Goal: Task Accomplishment & Management: Use online tool/utility

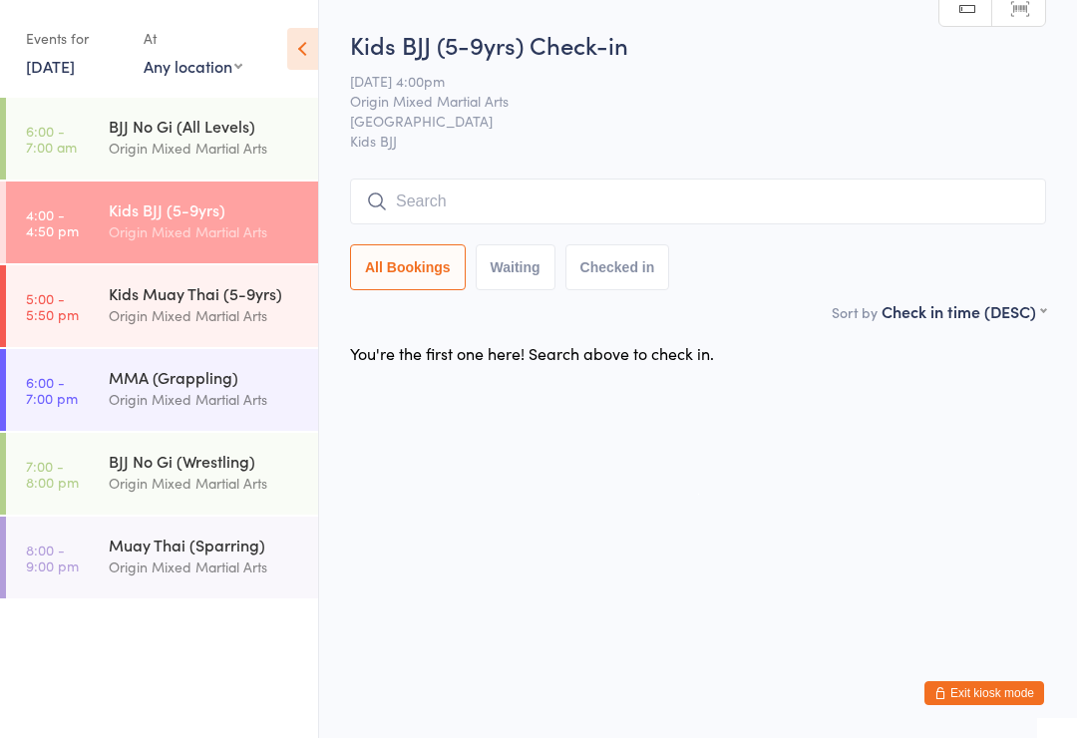
click at [394, 202] on input "search" at bounding box center [698, 202] width 696 height 46
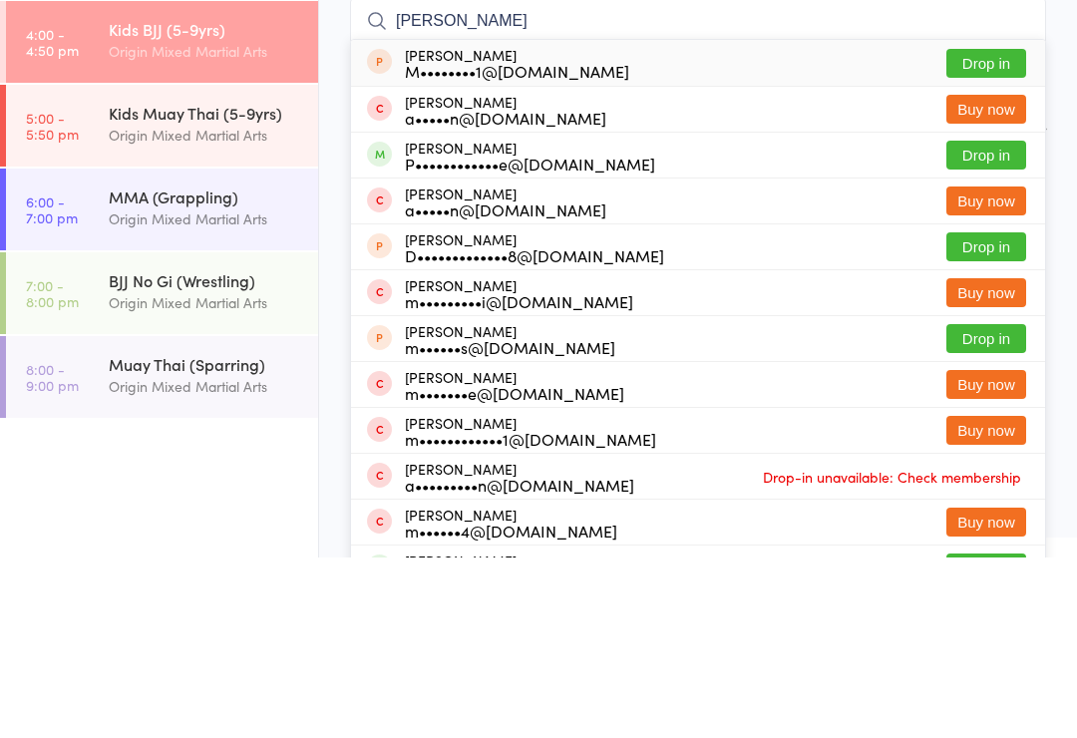
type input "[PERSON_NAME]"
click at [981, 321] on button "Drop in" at bounding box center [987, 335] width 80 height 29
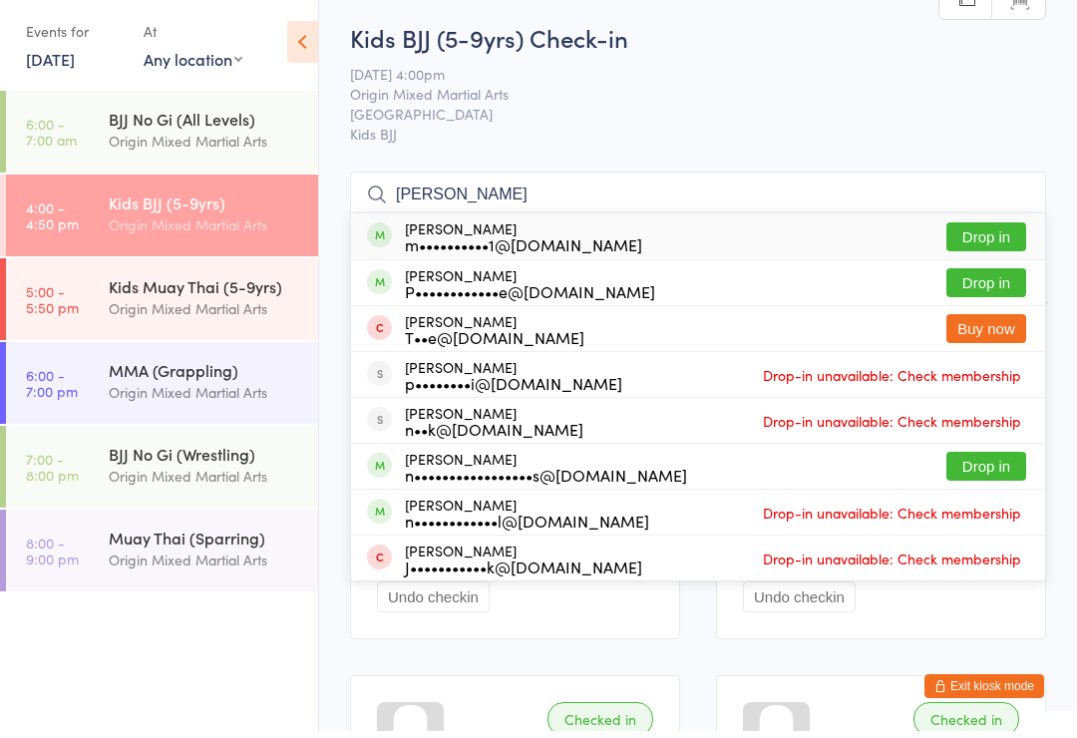
type input "[PERSON_NAME]"
click at [979, 287] on button "Drop in" at bounding box center [987, 289] width 80 height 29
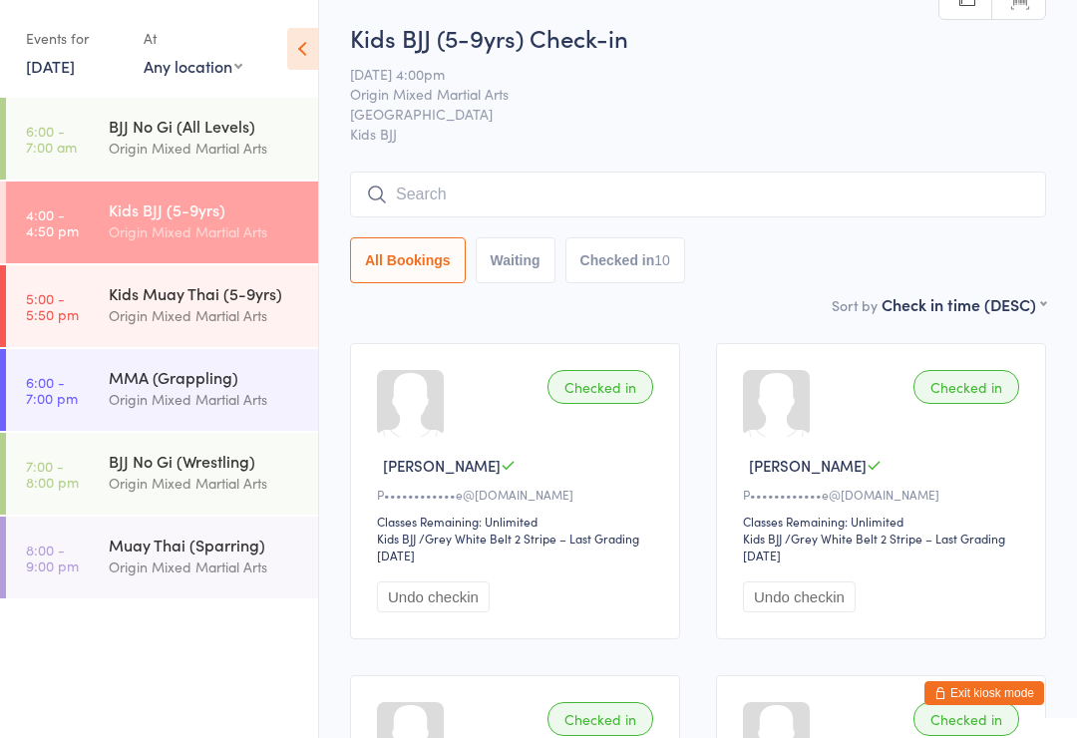
click at [949, 208] on input "search" at bounding box center [698, 195] width 696 height 46
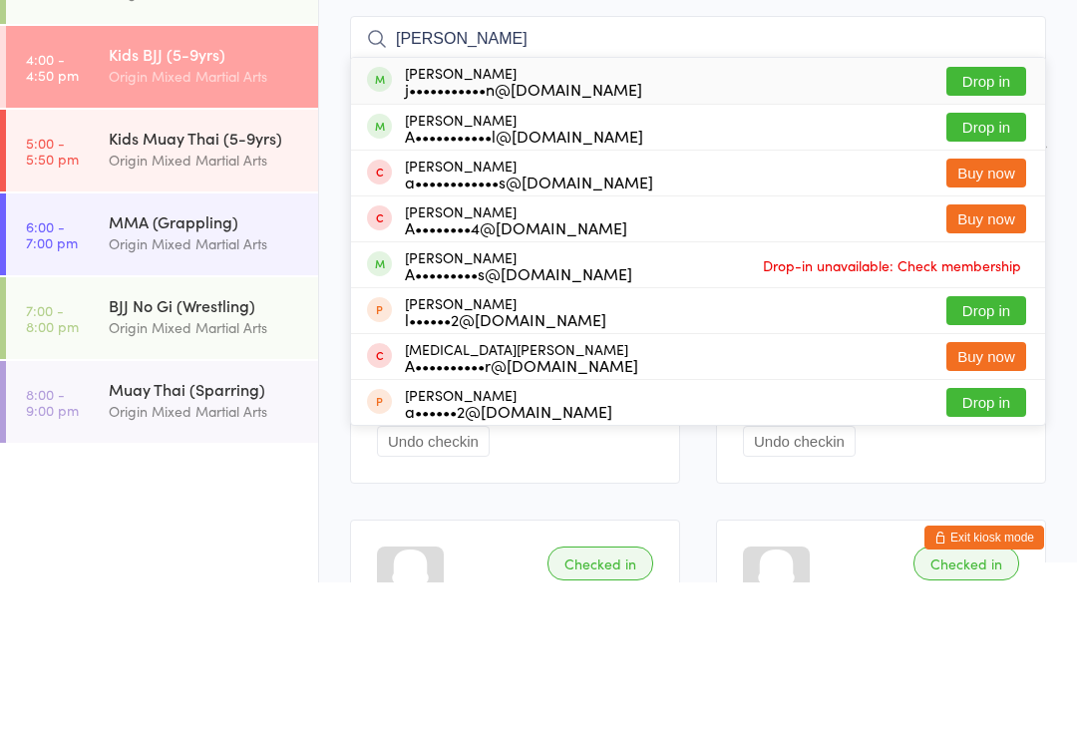
type input "[PERSON_NAME]"
click at [994, 222] on button "Drop in" at bounding box center [987, 236] width 80 height 29
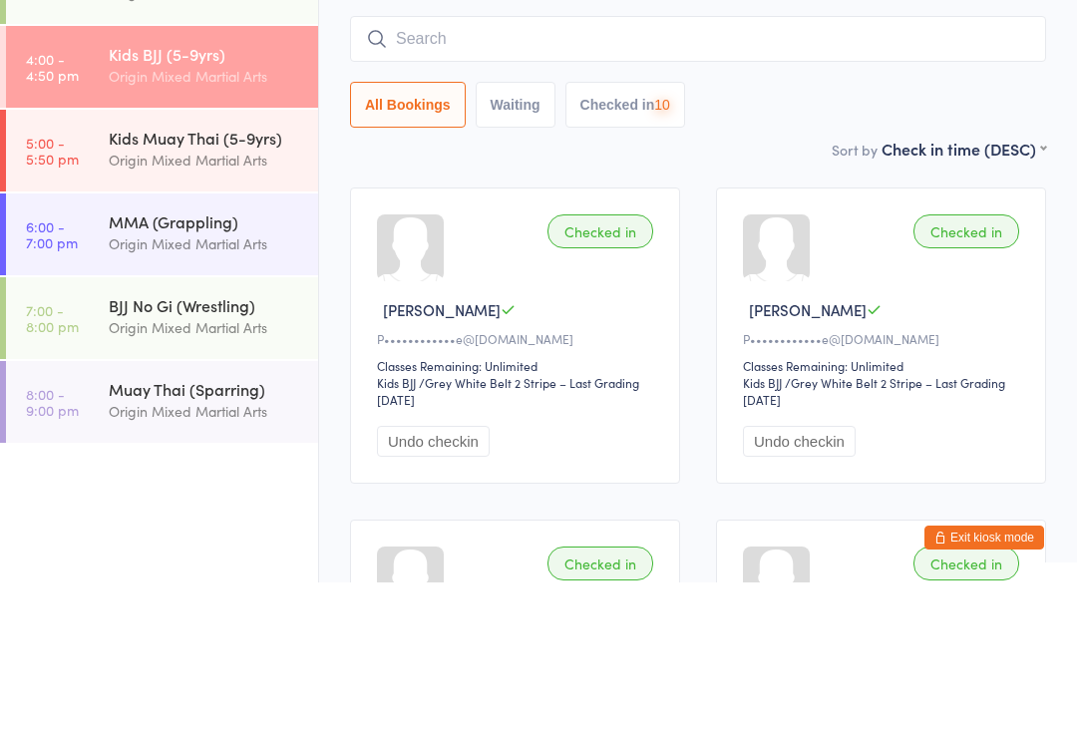
click at [849, 172] on input "search" at bounding box center [698, 195] width 696 height 46
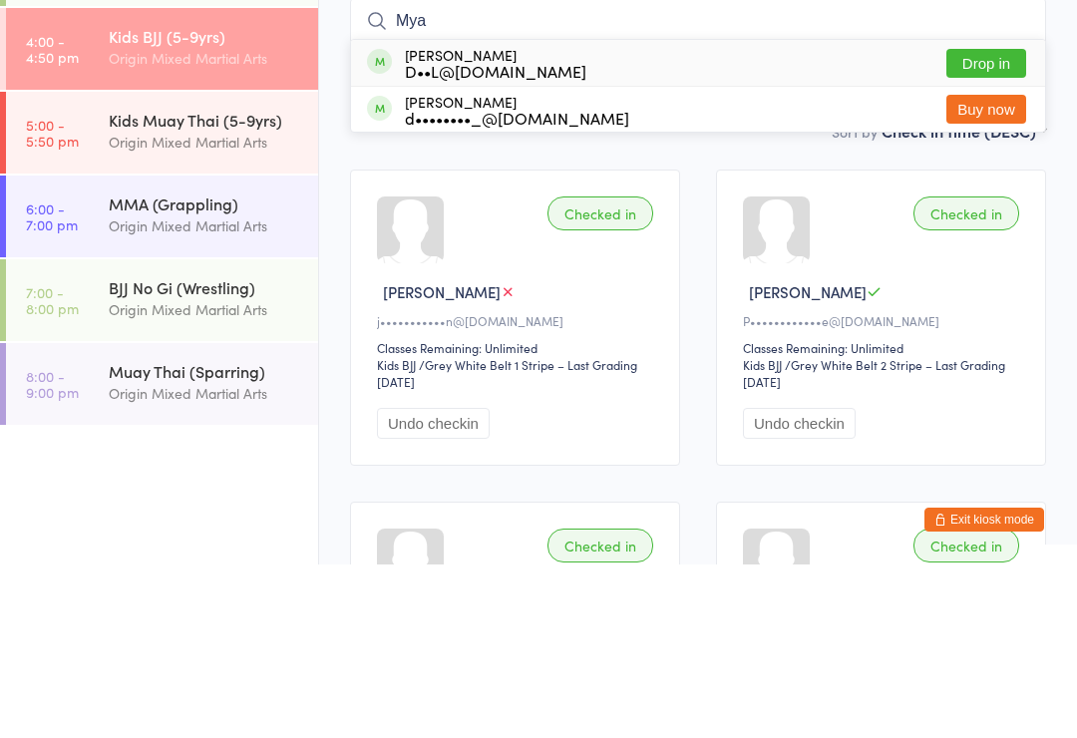
type input "Mya"
click at [990, 222] on button "Drop in" at bounding box center [987, 236] width 80 height 29
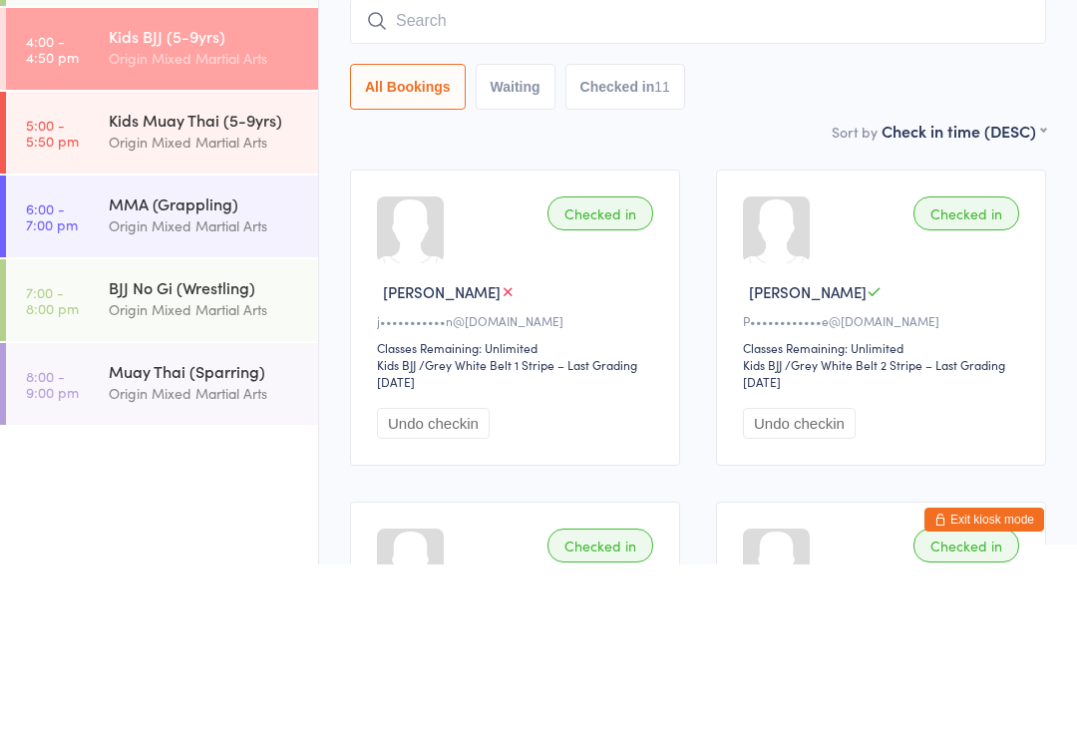
scroll to position [181, 0]
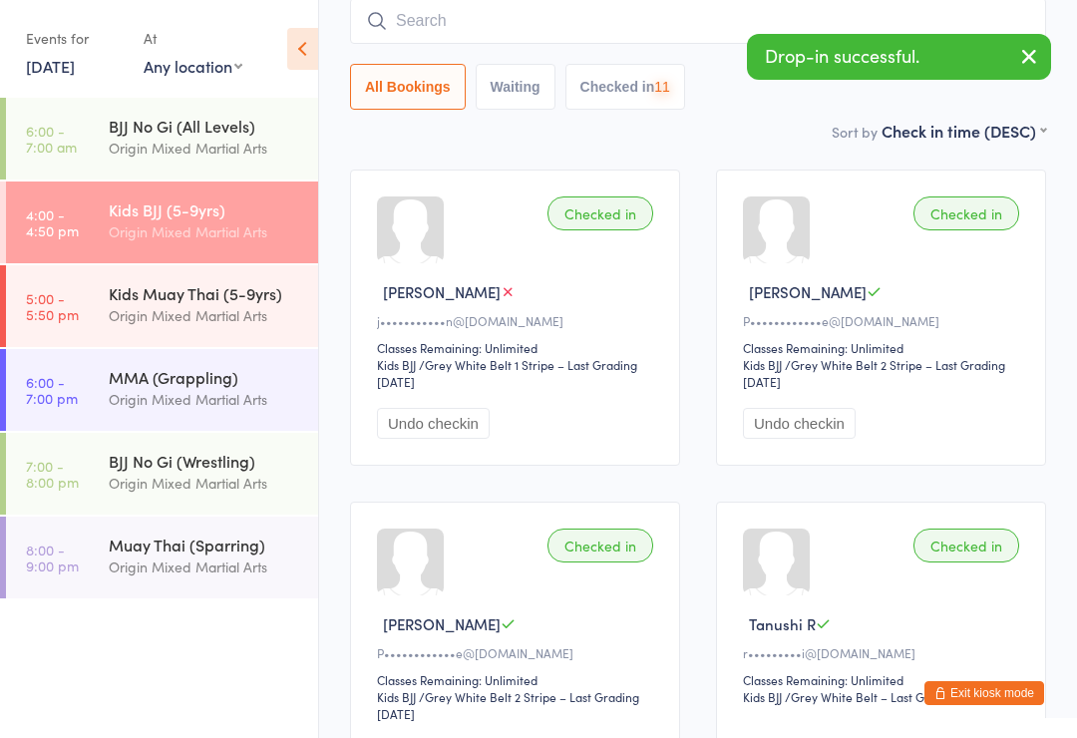
click at [809, 33] on input "search" at bounding box center [698, 21] width 696 height 46
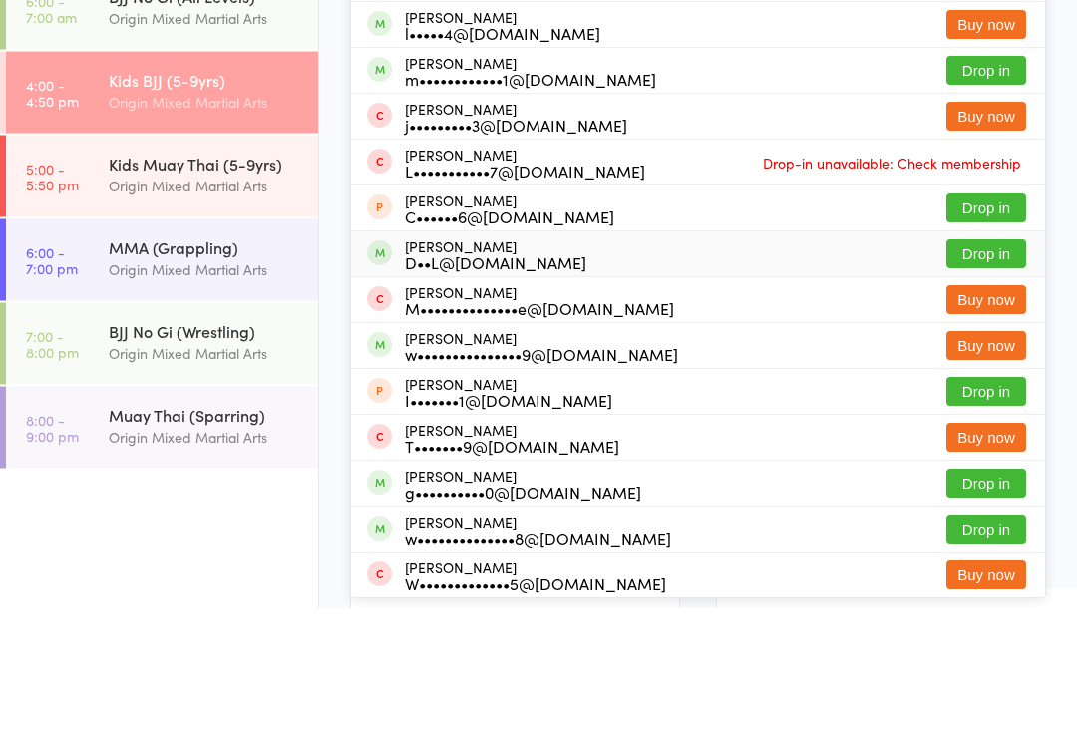
type input "Liam"
click at [526, 385] on div "D••L@[DOMAIN_NAME]" at bounding box center [496, 393] width 182 height 16
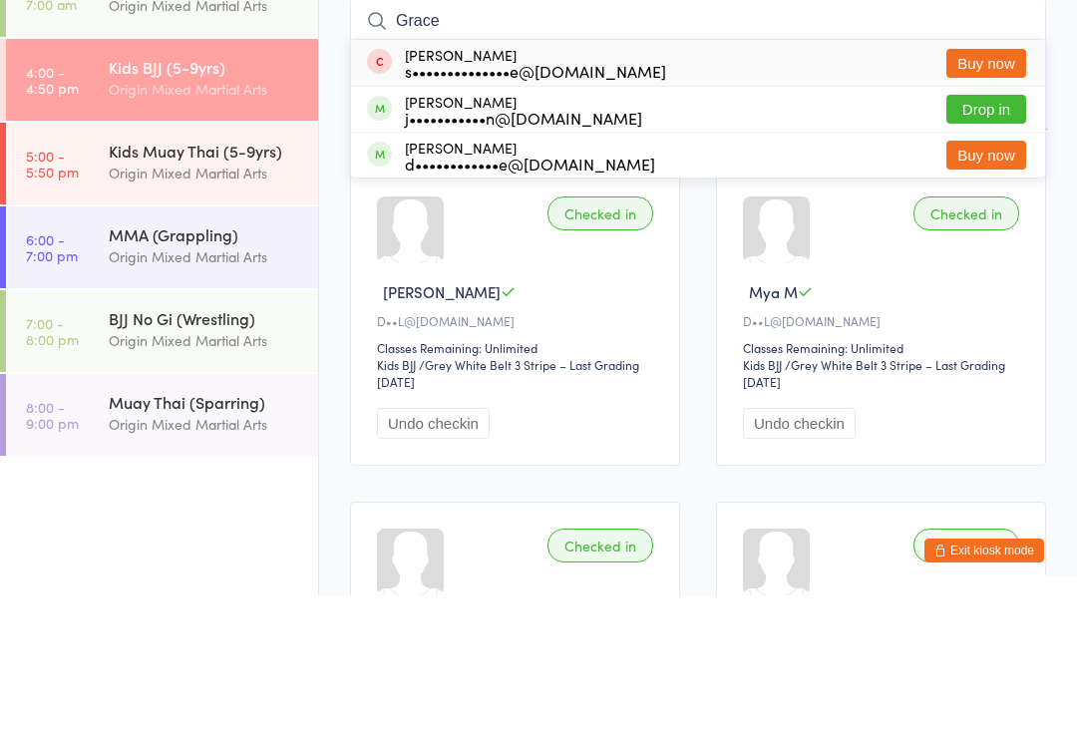
type input "Grace"
click at [995, 237] on button "Drop in" at bounding box center [987, 251] width 80 height 29
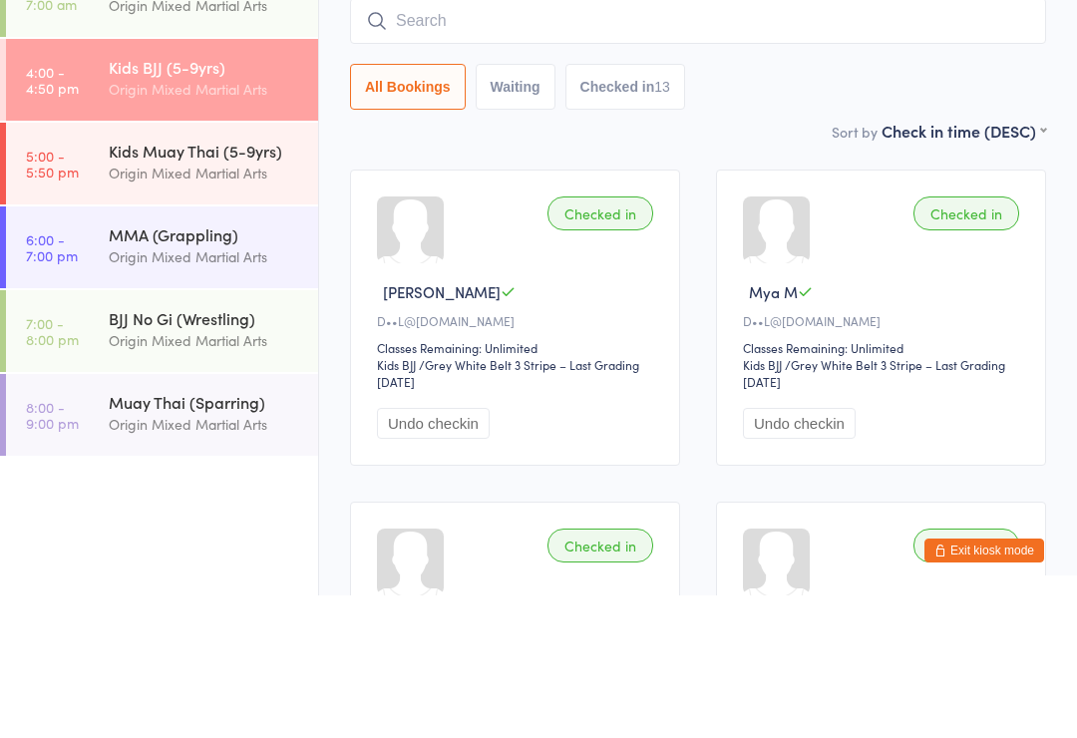
click at [711, 141] on input "search" at bounding box center [698, 164] width 696 height 46
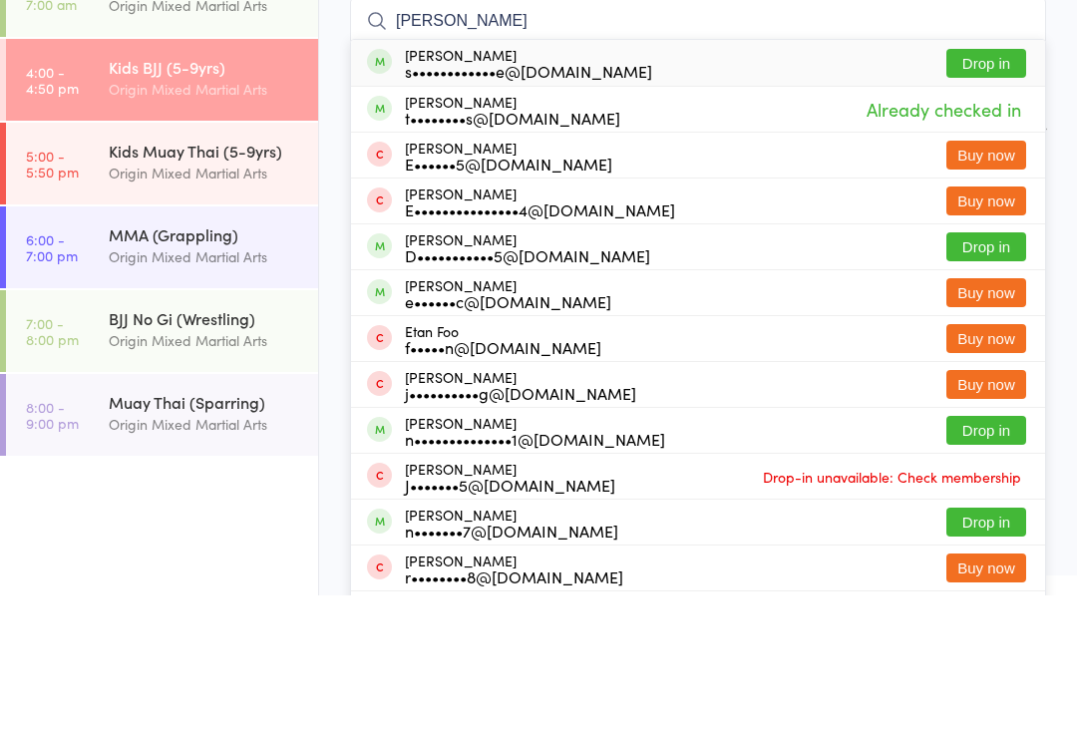
type input "[PERSON_NAME]"
click at [1003, 191] on button "Drop in" at bounding box center [987, 205] width 80 height 29
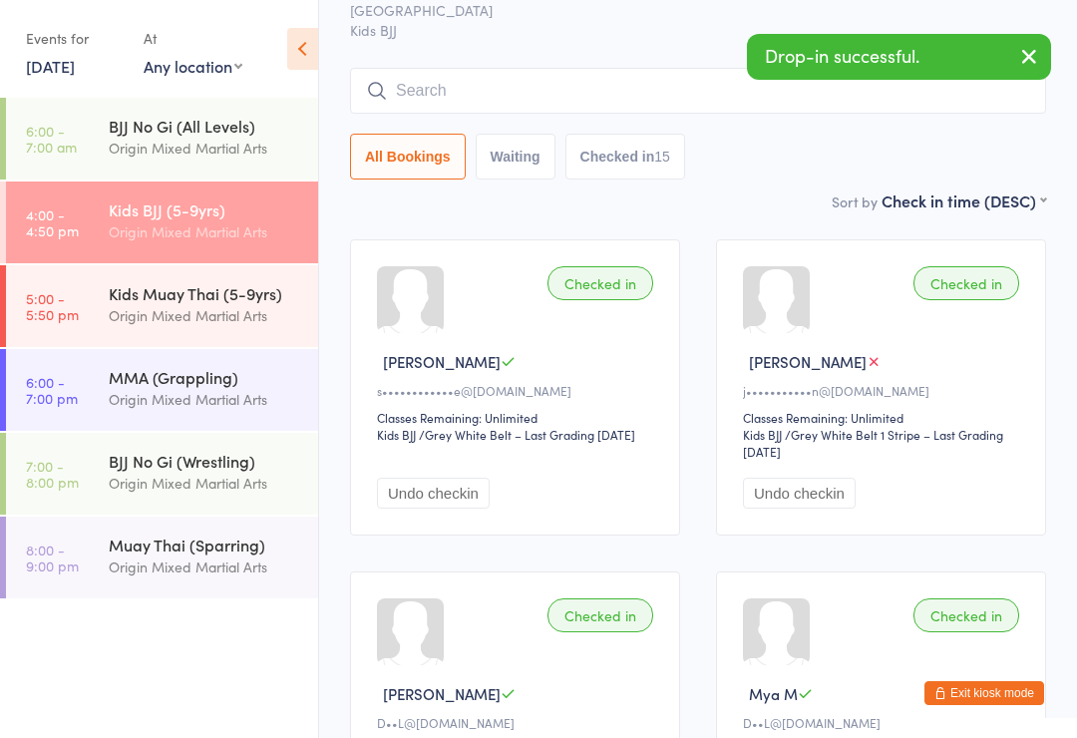
scroll to position [0, 0]
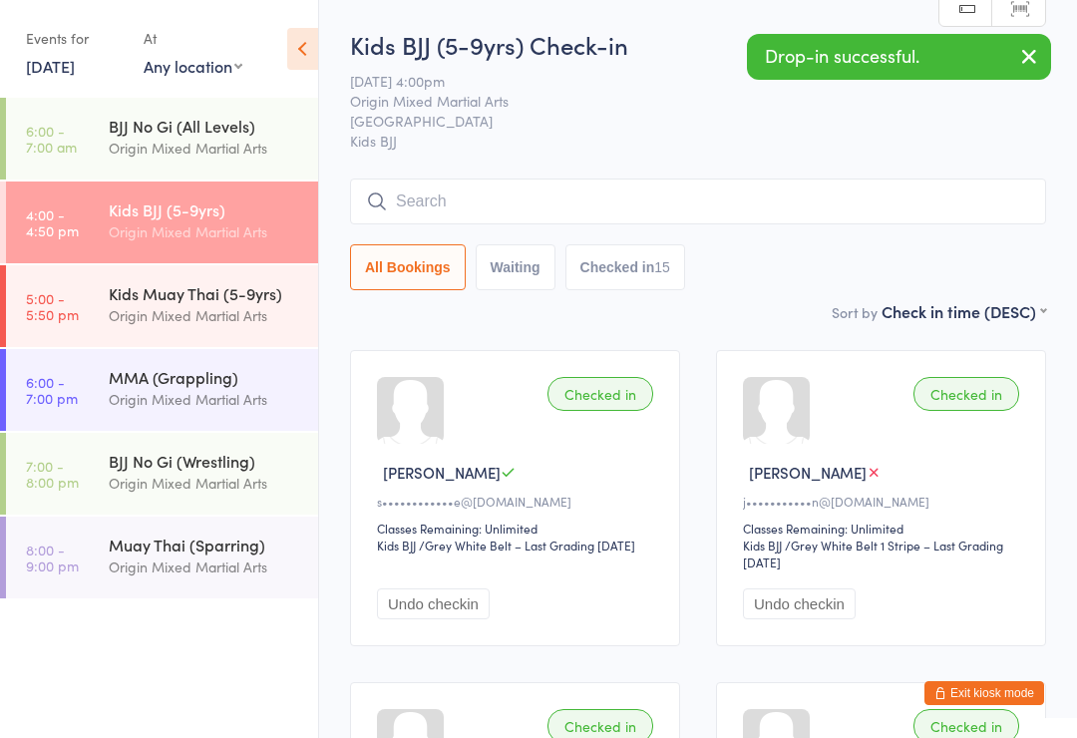
click at [572, 218] on input "search" at bounding box center [698, 202] width 696 height 46
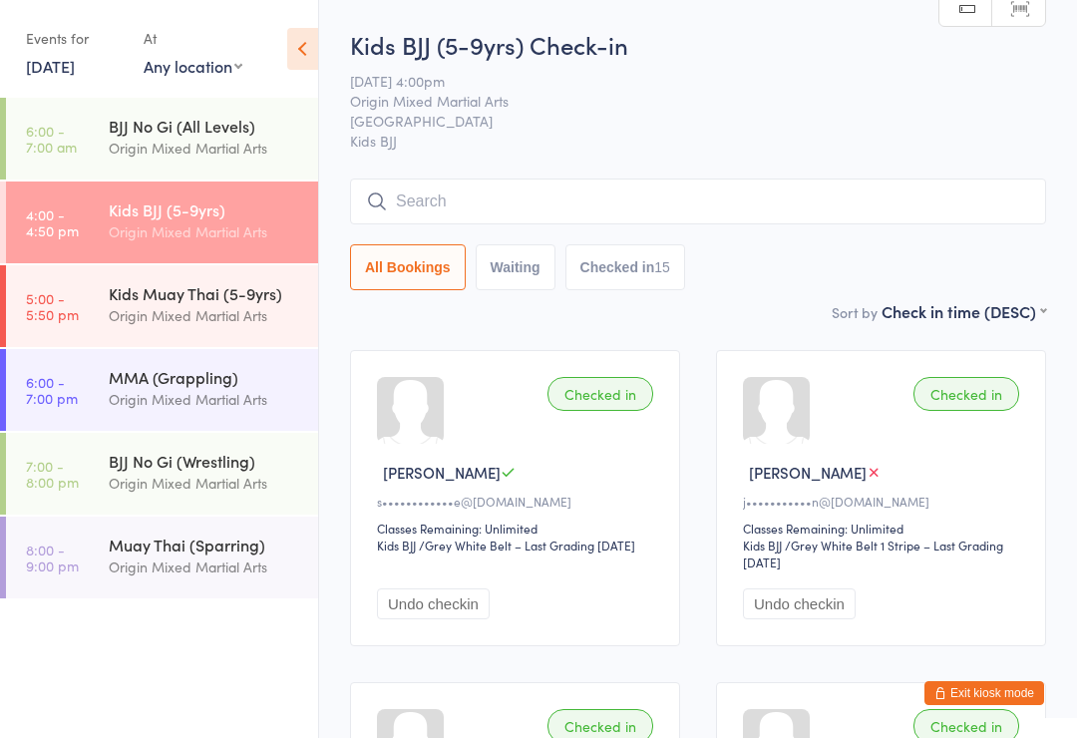
click at [612, 215] on input "search" at bounding box center [698, 202] width 696 height 46
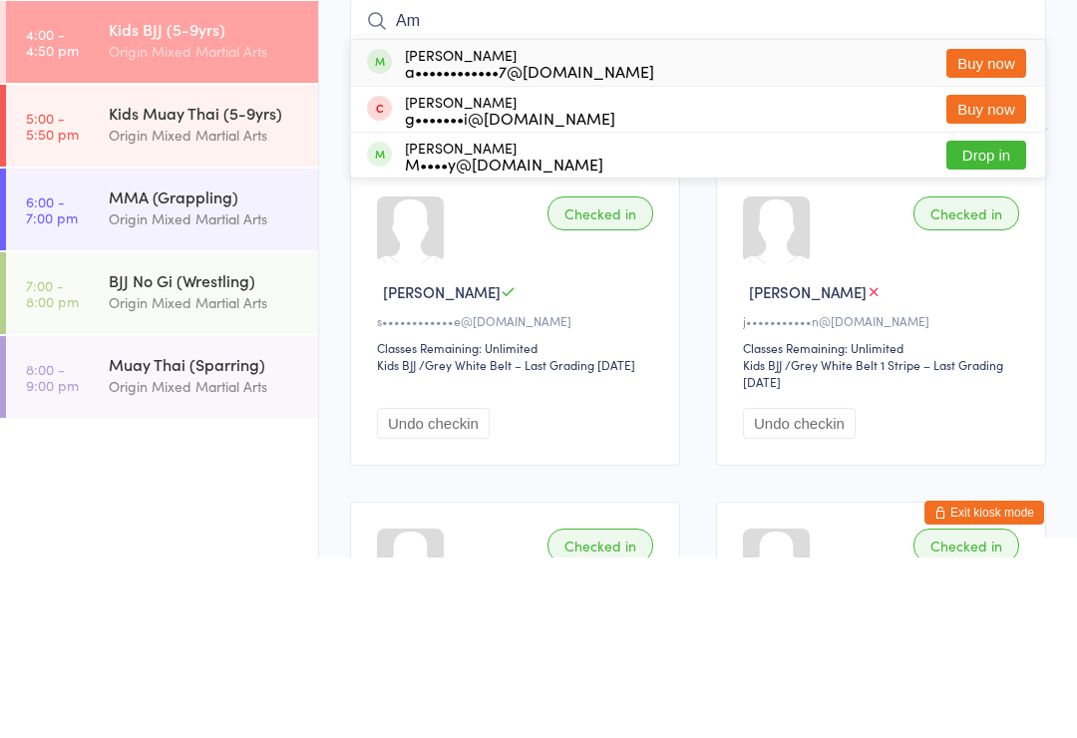
type input "A"
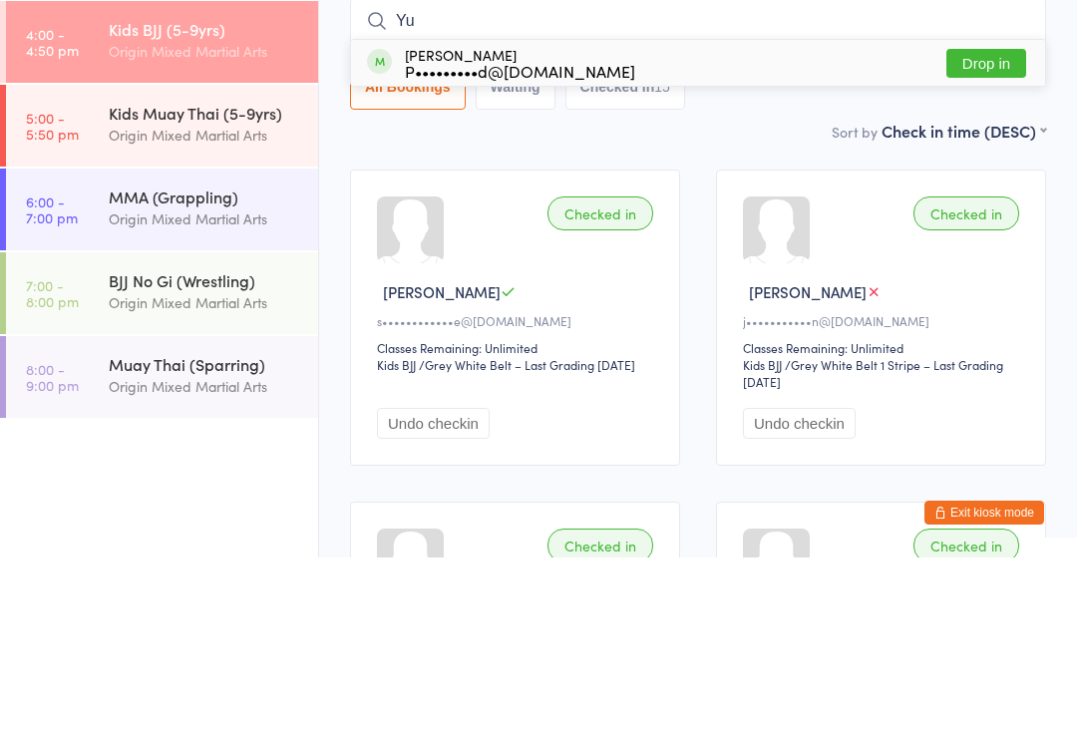
type input "Yu"
click at [992, 229] on button "Drop in" at bounding box center [987, 243] width 80 height 29
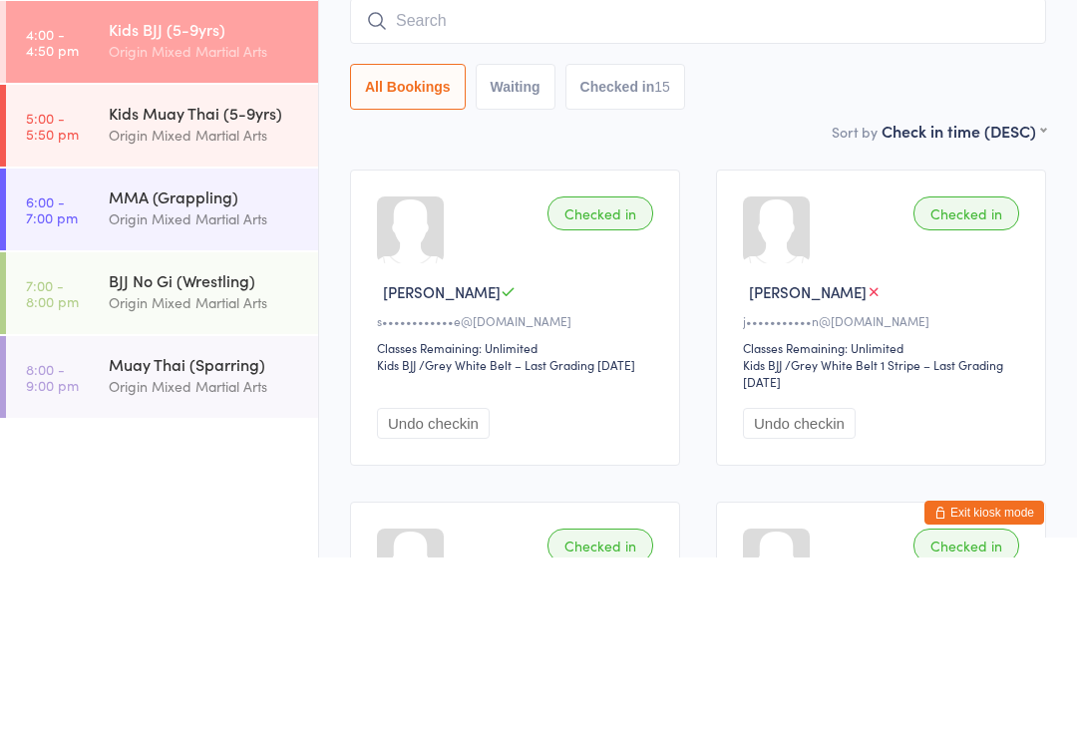
scroll to position [181, 0]
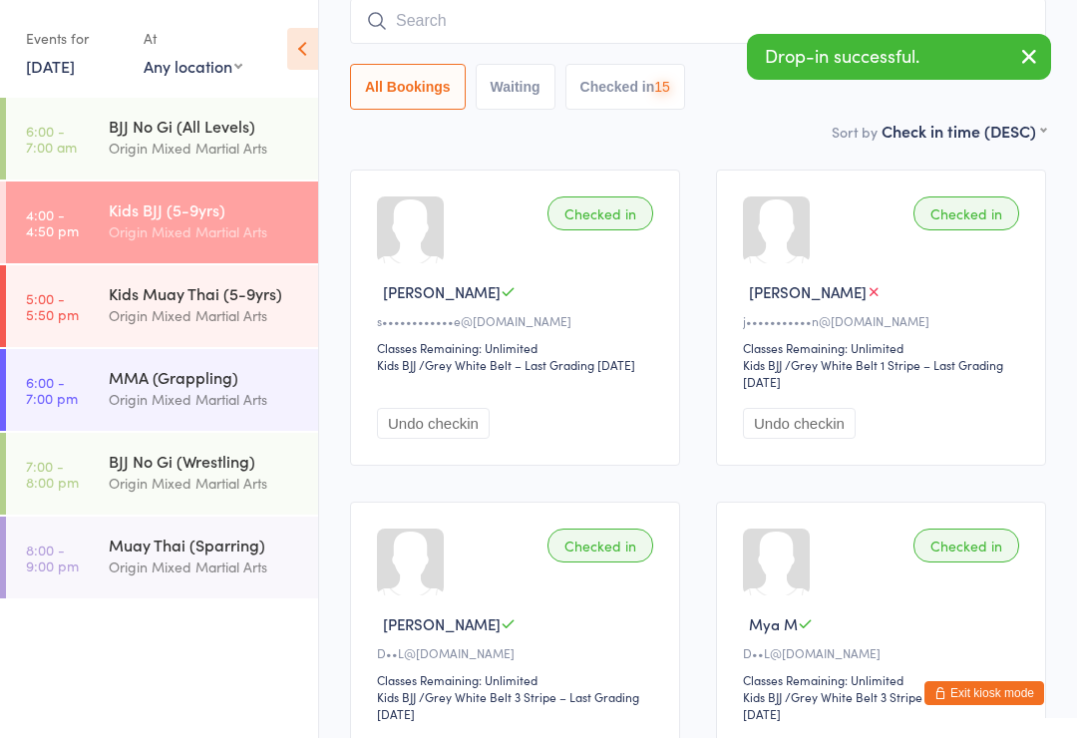
click at [719, 27] on input "search" at bounding box center [698, 21] width 696 height 46
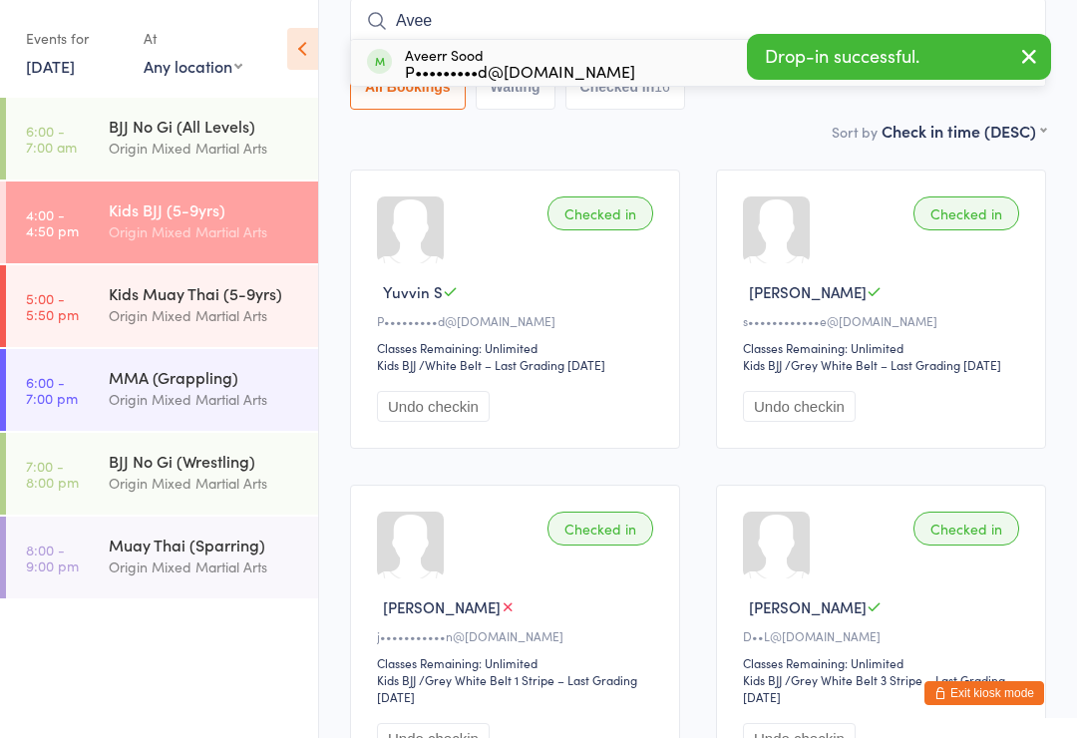
type input "Avee"
click at [556, 69] on div "P•••••••••d@[DOMAIN_NAME]" at bounding box center [520, 71] width 230 height 16
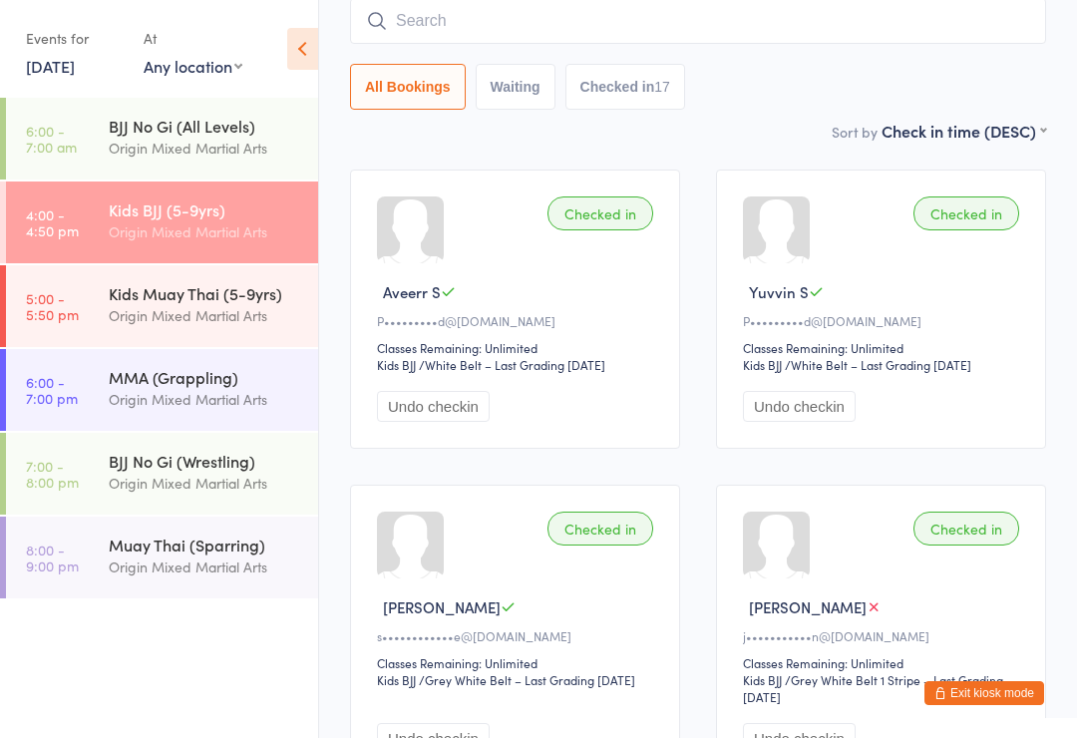
click at [995, 137] on select "First name (ASC) First name (DESC) Last name (ASC) Last name (DESC) Check in ti…" at bounding box center [964, 128] width 165 height 17
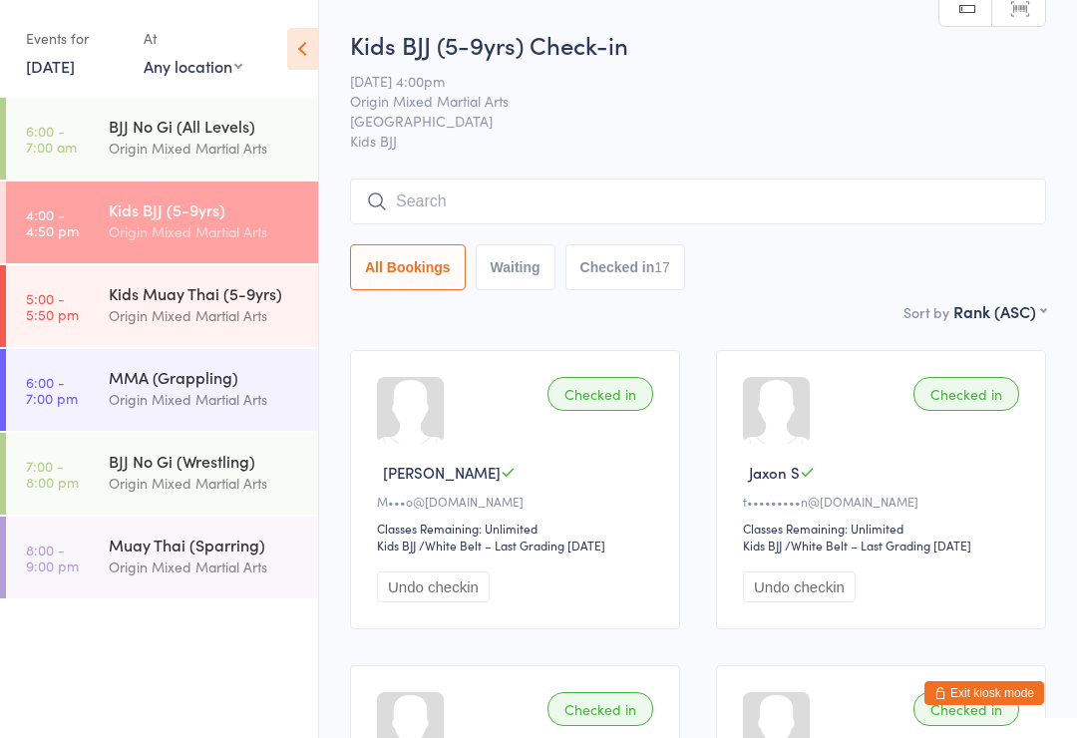
click at [966, 215] on input "search" at bounding box center [698, 202] width 696 height 46
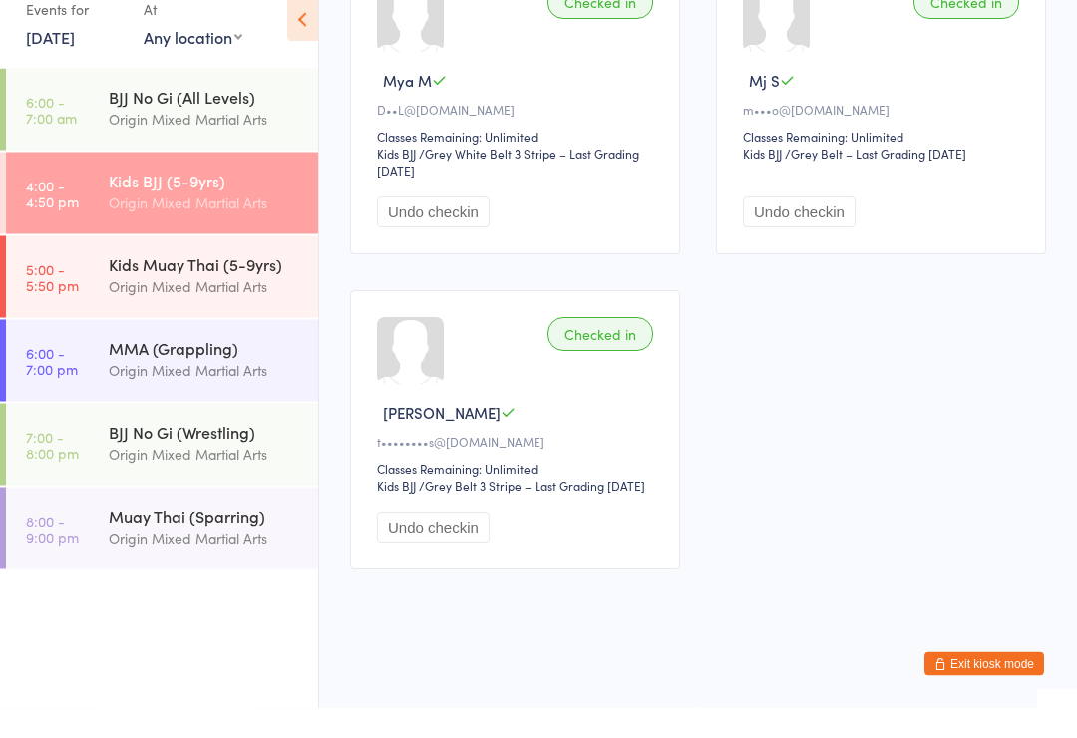
scroll to position [2669, 0]
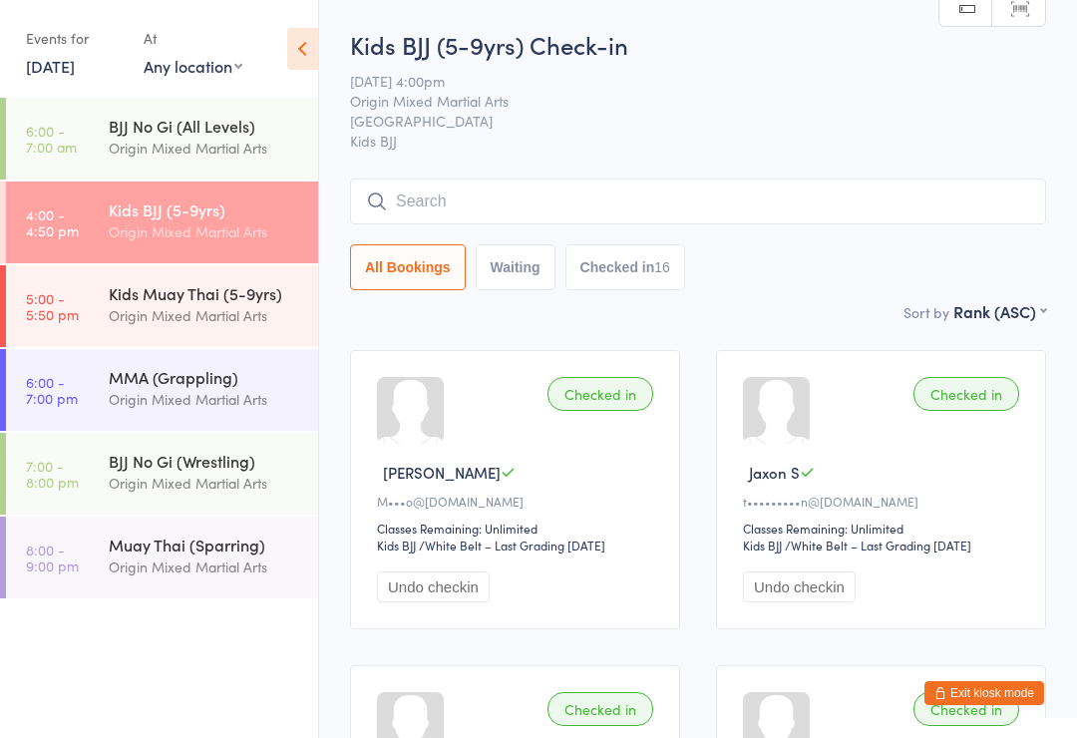
click at [505, 198] on input "search" at bounding box center [698, 202] width 696 height 46
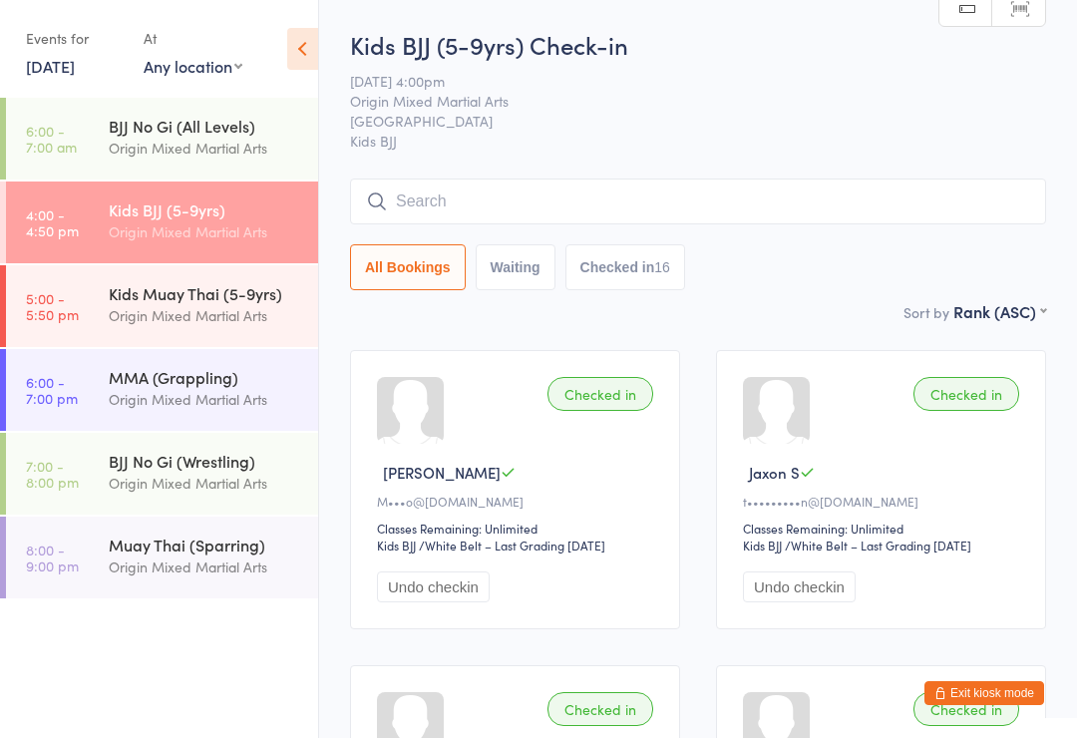
click at [572, 202] on input "search" at bounding box center [698, 202] width 696 height 46
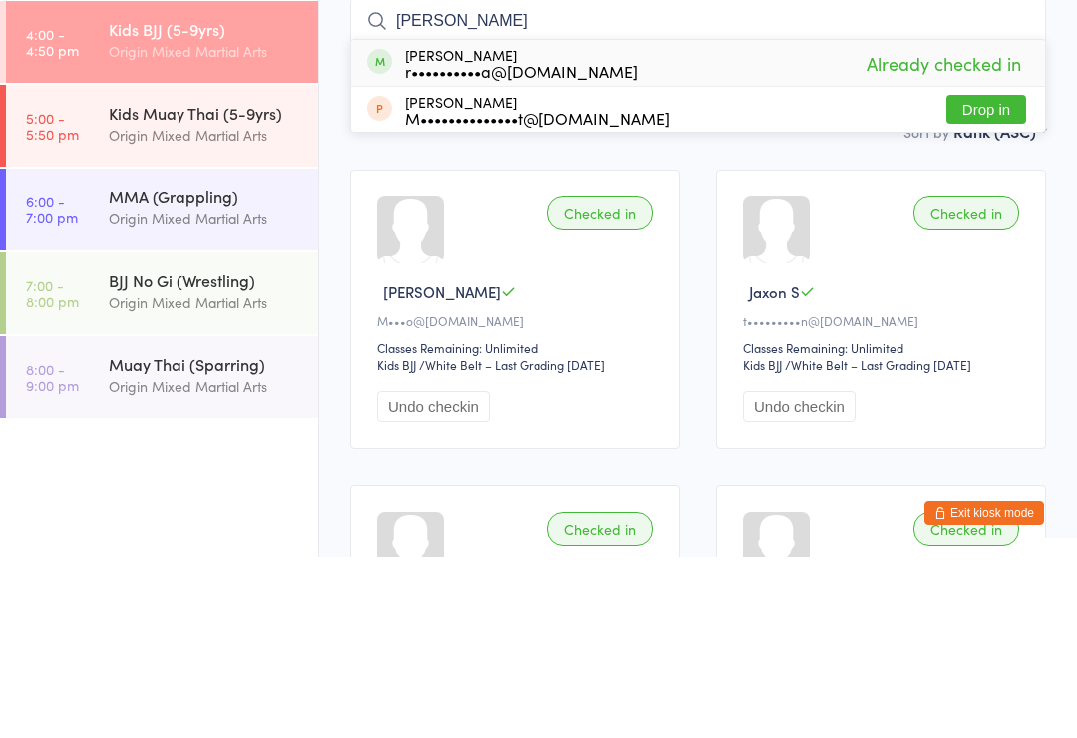
type input "[PERSON_NAME]"
click at [578, 243] on div "r••••••••••a@[DOMAIN_NAME]" at bounding box center [521, 251] width 233 height 16
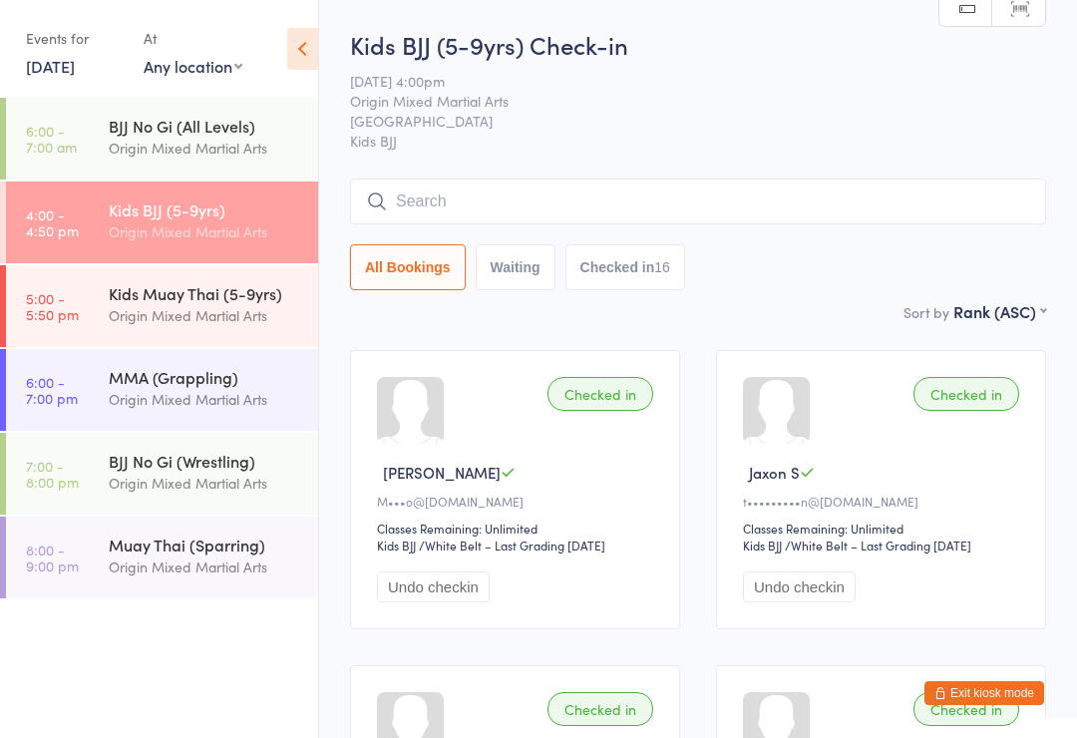
click at [608, 201] on input "search" at bounding box center [698, 202] width 696 height 46
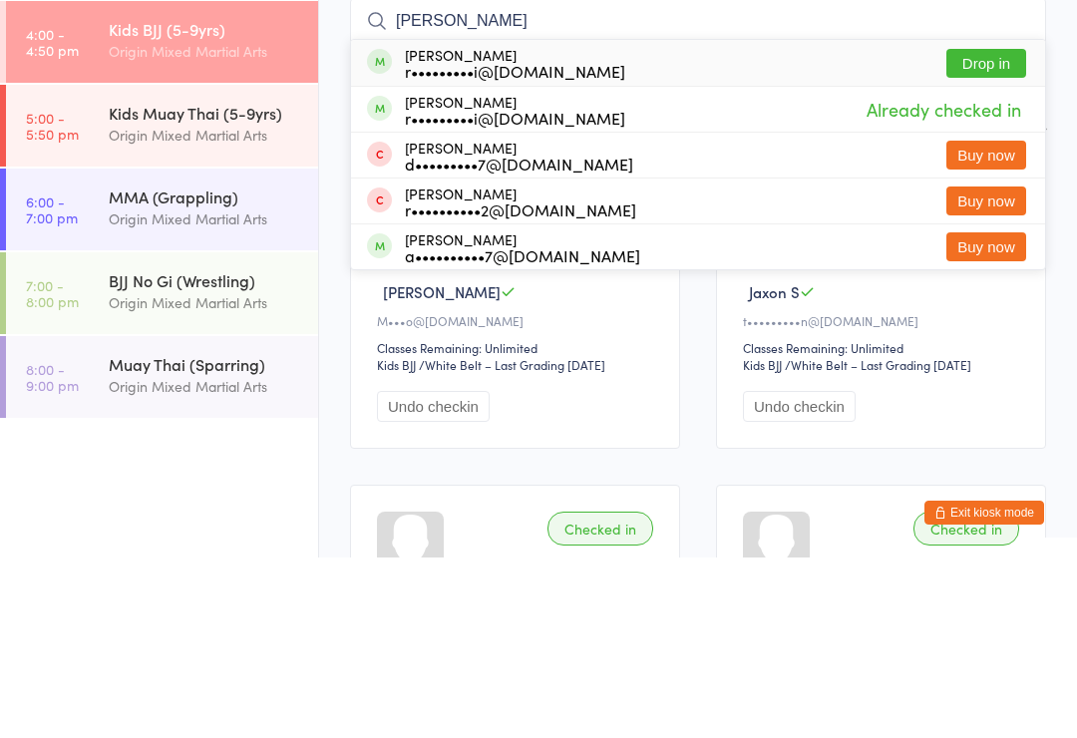
type input "[PERSON_NAME]"
click at [597, 220] on div "Toshini [PERSON_NAME] r•••••••••i@[DOMAIN_NAME] Drop in" at bounding box center [698, 243] width 694 height 46
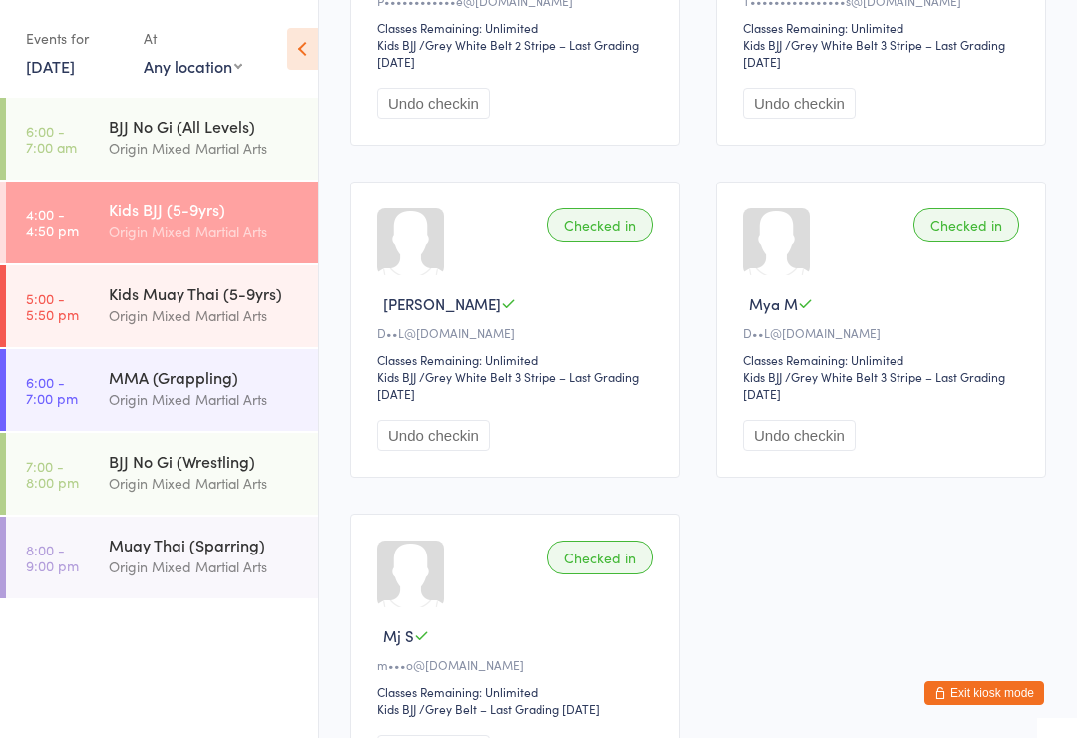
scroll to position [2392, 0]
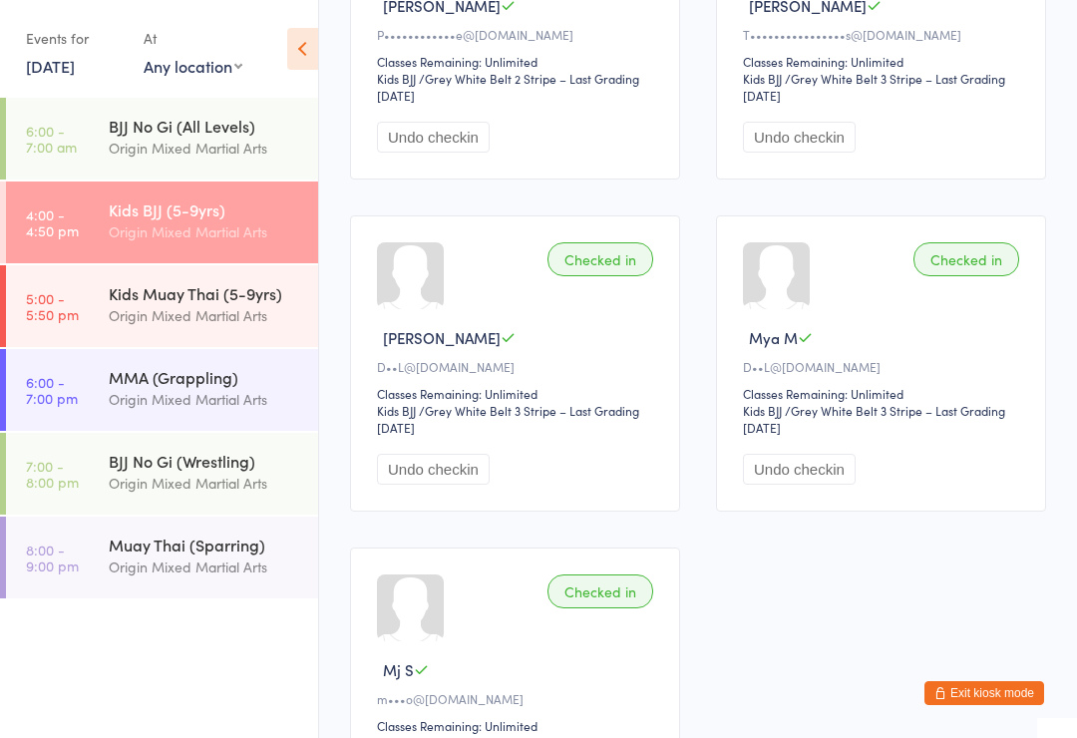
click at [1034, 405] on div "Checked in Mya M D••L@[DOMAIN_NAME] Classes Remaining: Unlimited Kids BJJ Kids …" at bounding box center [881, 363] width 330 height 296
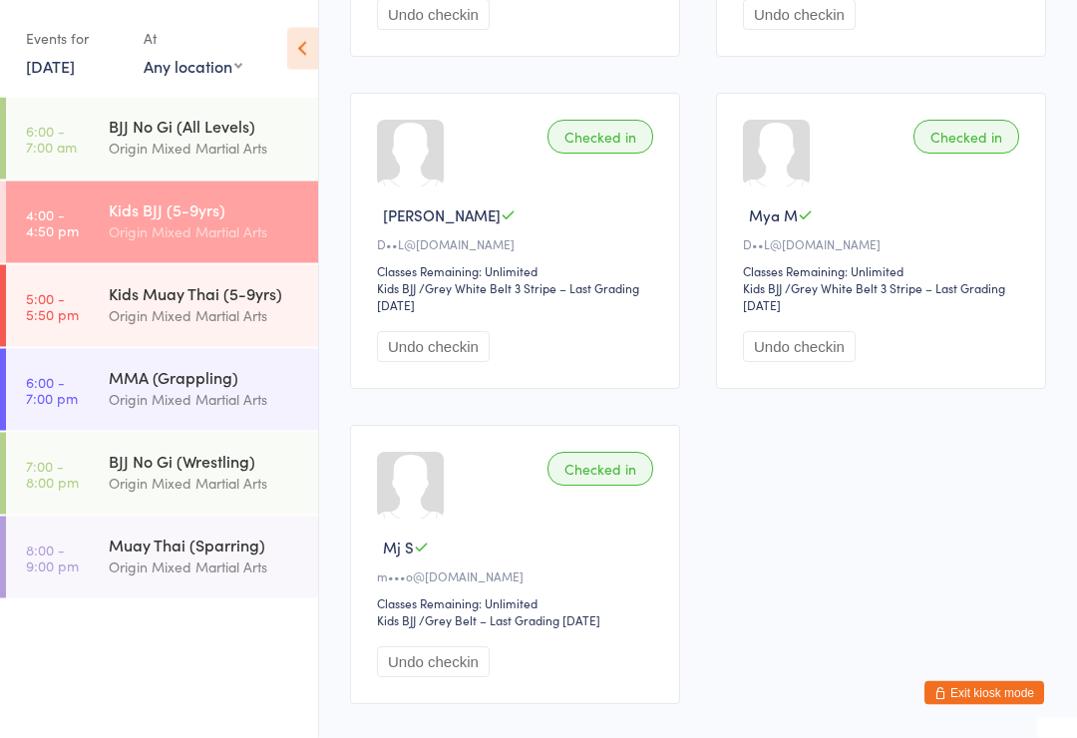
scroll to position [2514, 0]
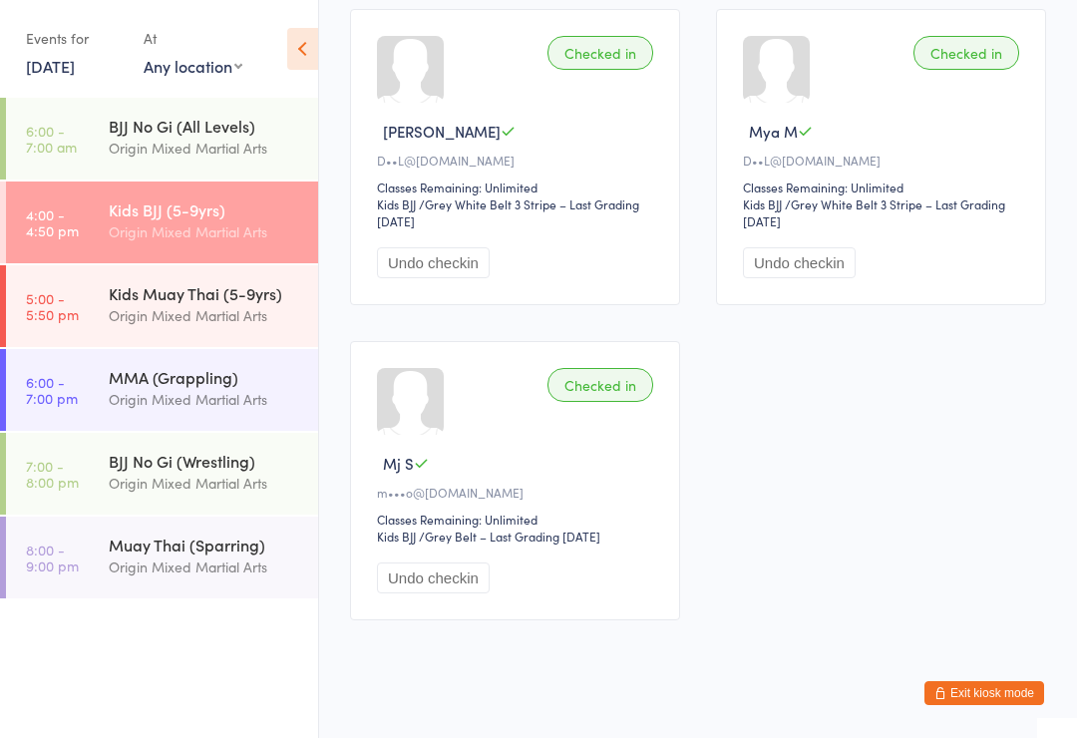
scroll to position [2639, 0]
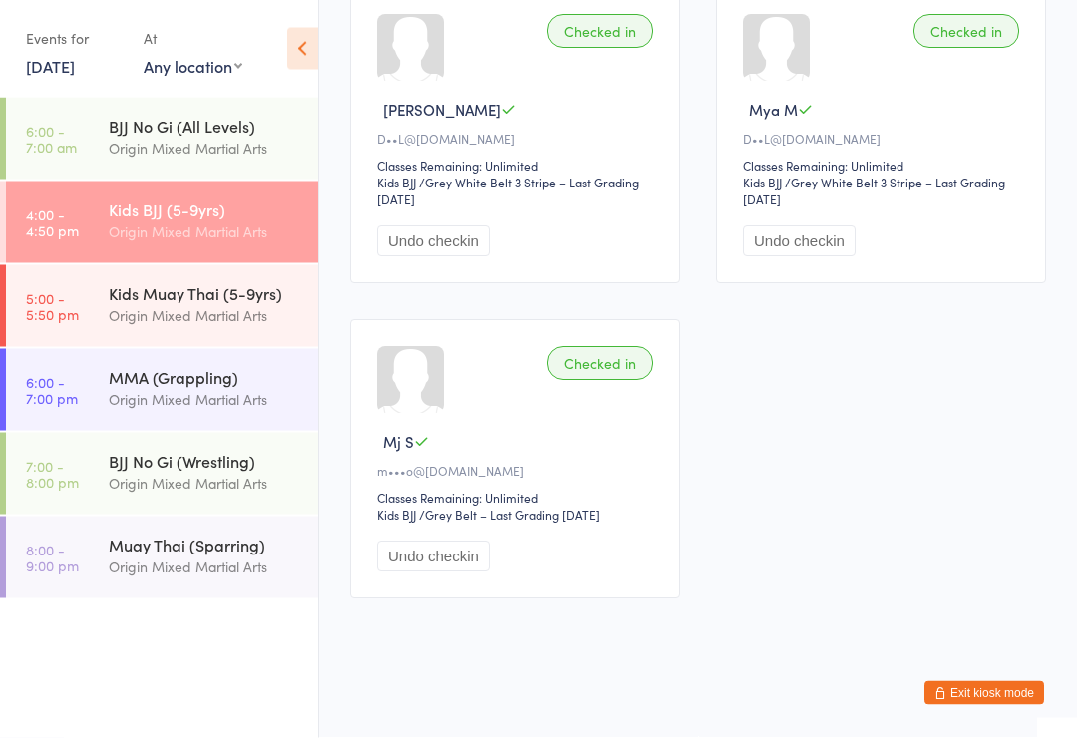
click at [222, 315] on div "Origin Mixed Martial Arts" at bounding box center [205, 315] width 192 height 23
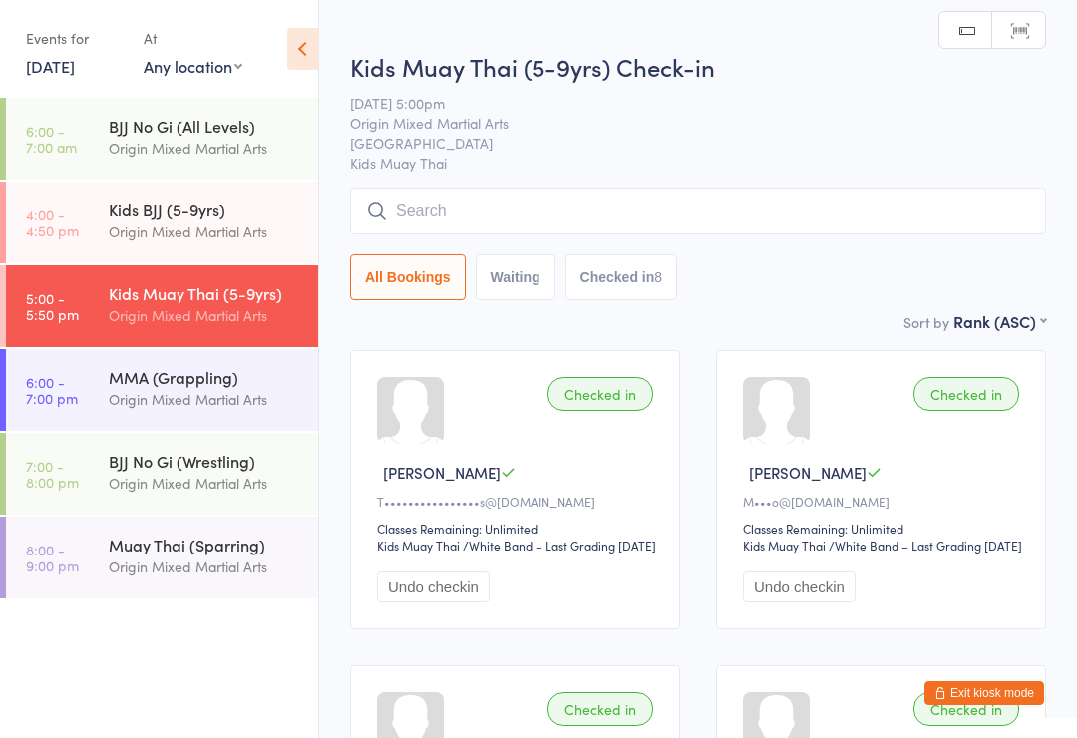
click at [643, 228] on input "search" at bounding box center [698, 212] width 696 height 46
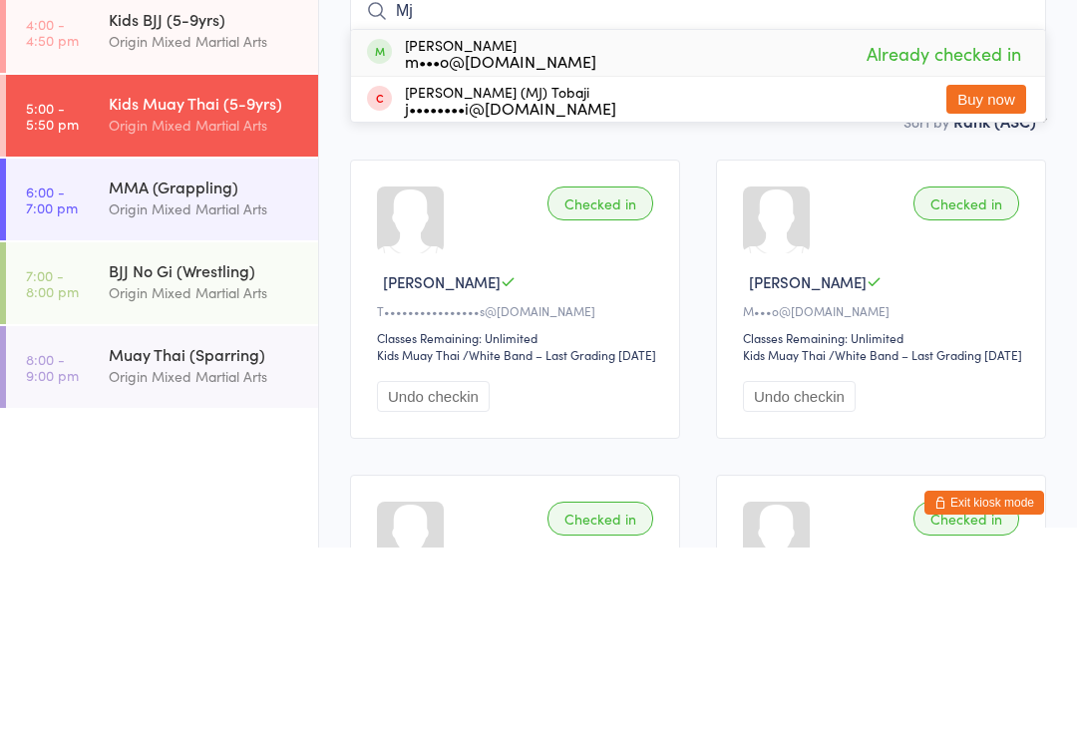
type input "Mj"
click at [509, 243] on div "m•••o@[DOMAIN_NAME]" at bounding box center [500, 251] width 191 height 16
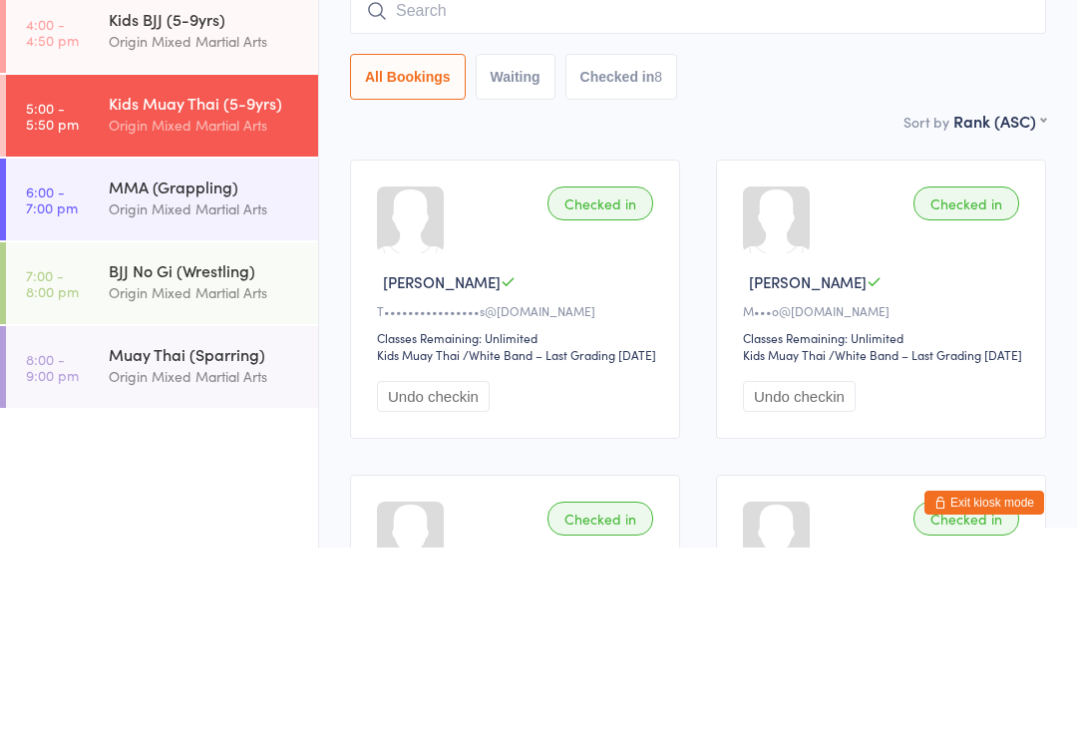
scroll to position [191, 0]
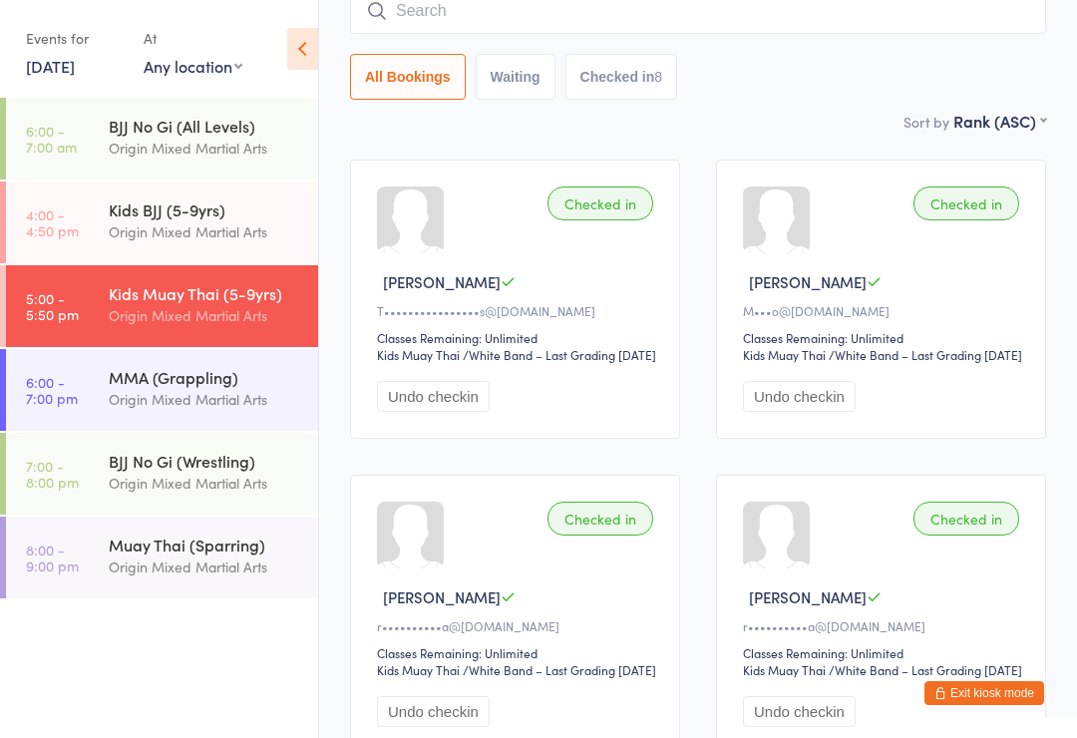
click at [536, 25] on input "search" at bounding box center [698, 11] width 696 height 46
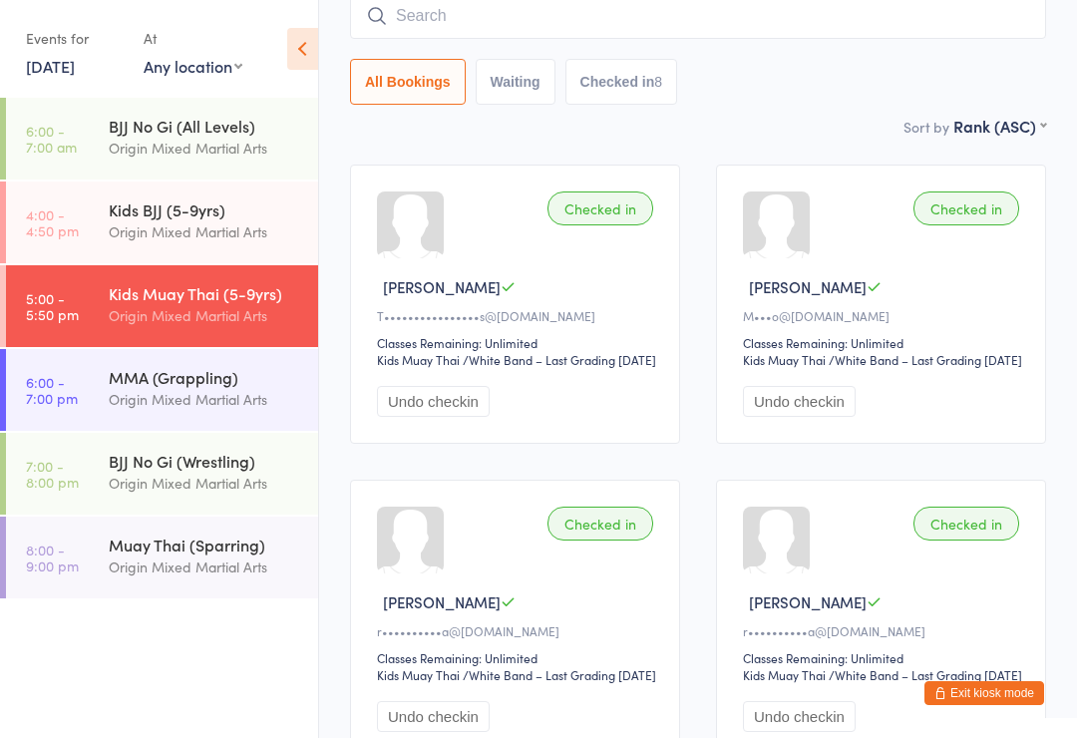
scroll to position [181, 0]
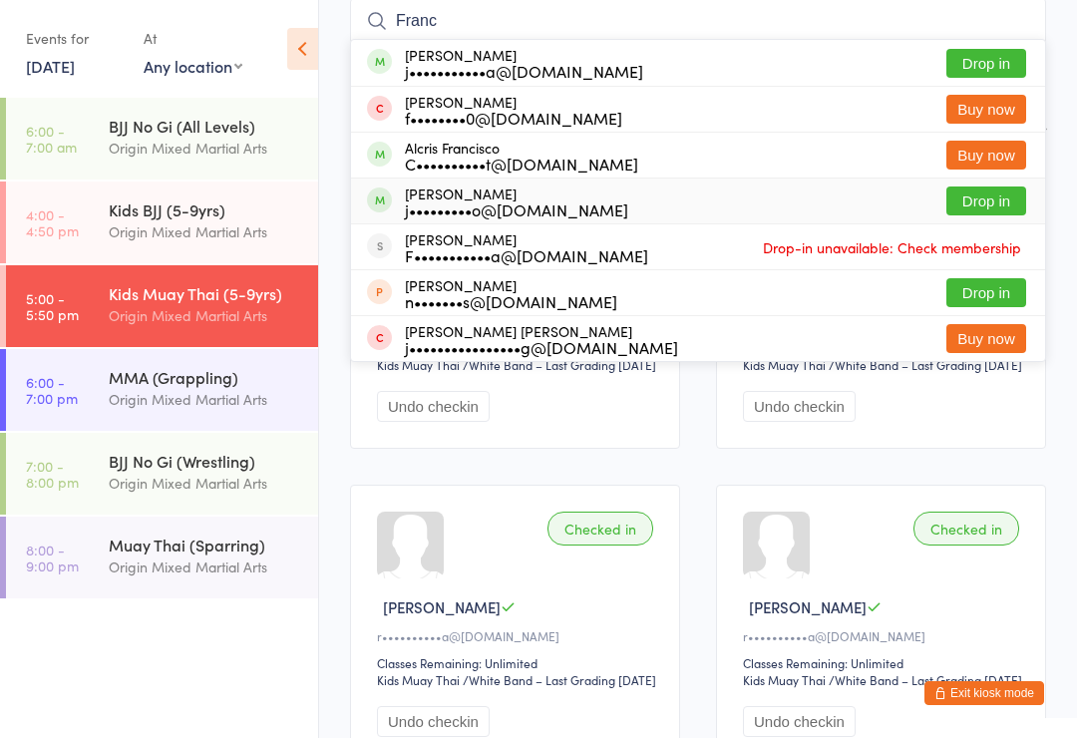
type input "Franc"
click at [548, 204] on div "j•••••••••o@[DOMAIN_NAME]" at bounding box center [516, 209] width 223 height 16
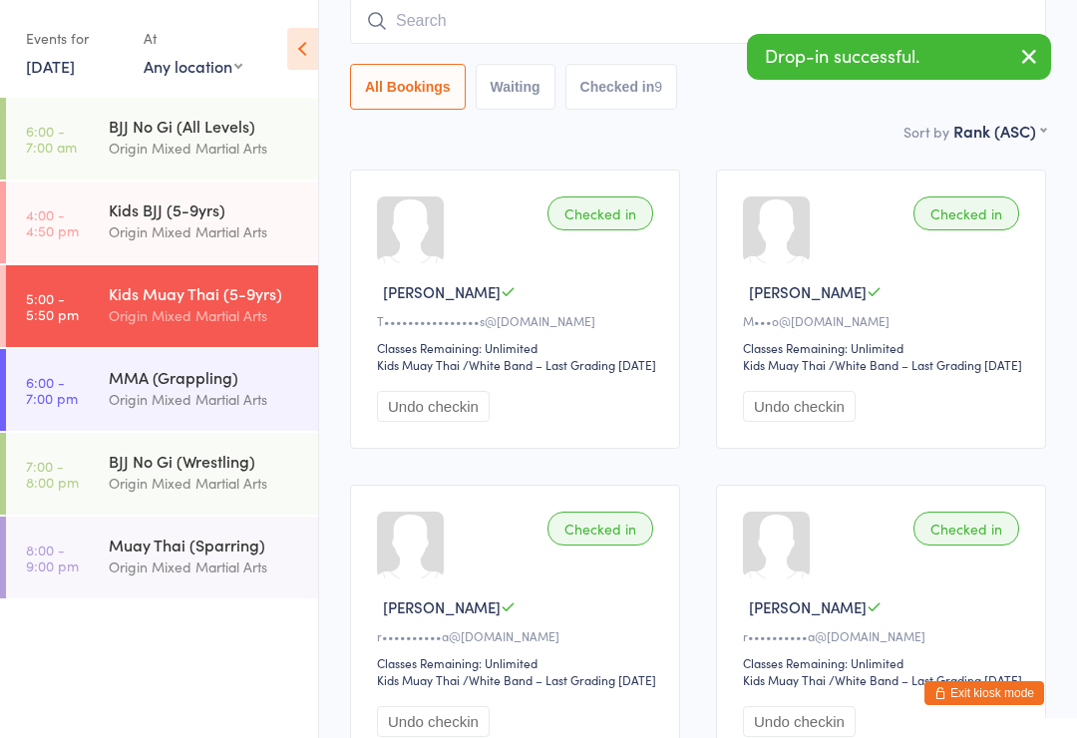
click at [507, 31] on input "search" at bounding box center [698, 21] width 696 height 46
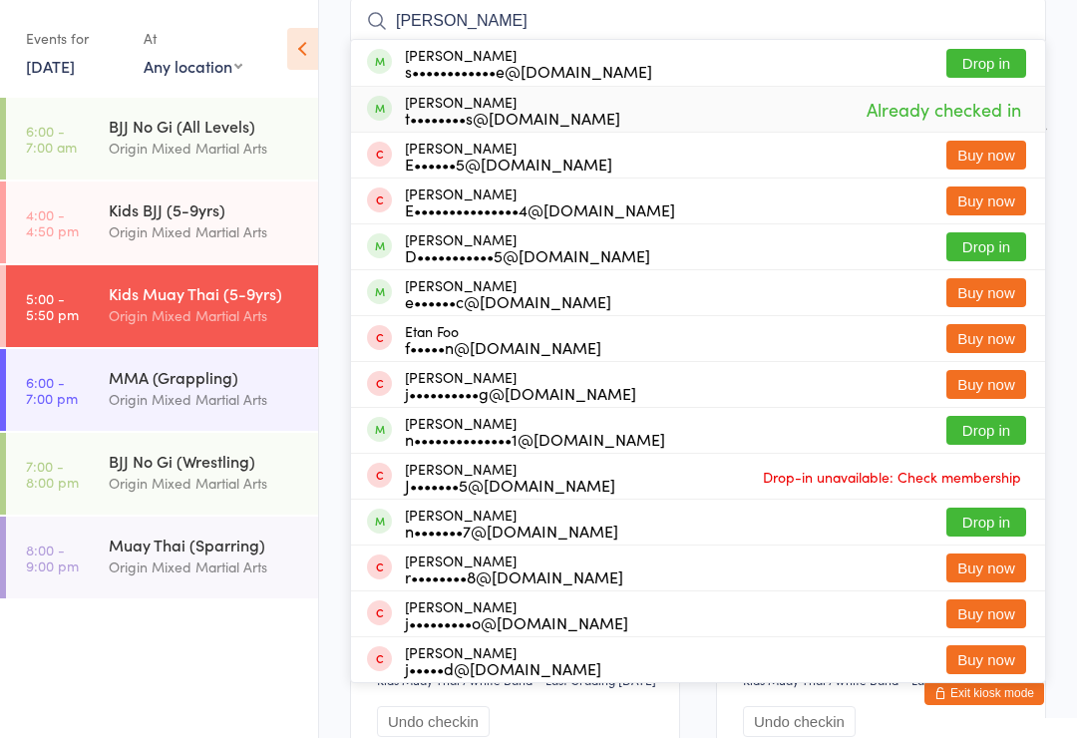
type input "[PERSON_NAME]"
click at [574, 115] on div "t••••••••s@[DOMAIN_NAME]" at bounding box center [512, 118] width 215 height 16
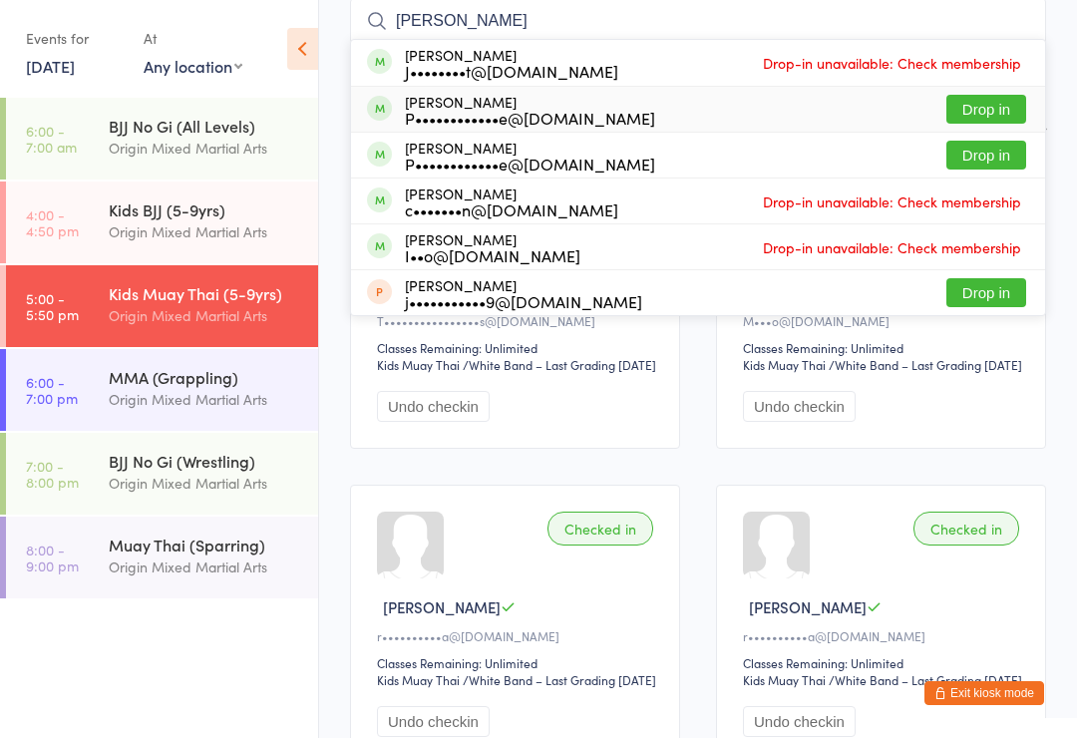
type input "[PERSON_NAME]"
click at [542, 110] on div "P••••••••••••e@[DOMAIN_NAME]" at bounding box center [530, 118] width 250 height 16
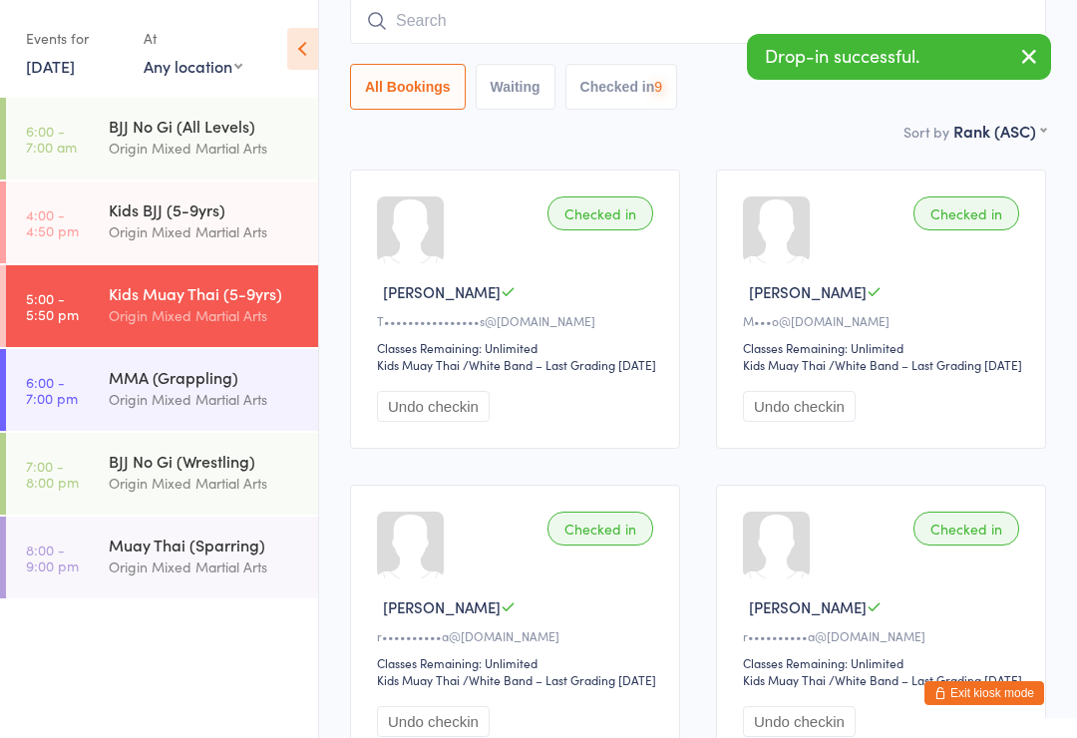
click at [555, 20] on input "search" at bounding box center [698, 21] width 696 height 46
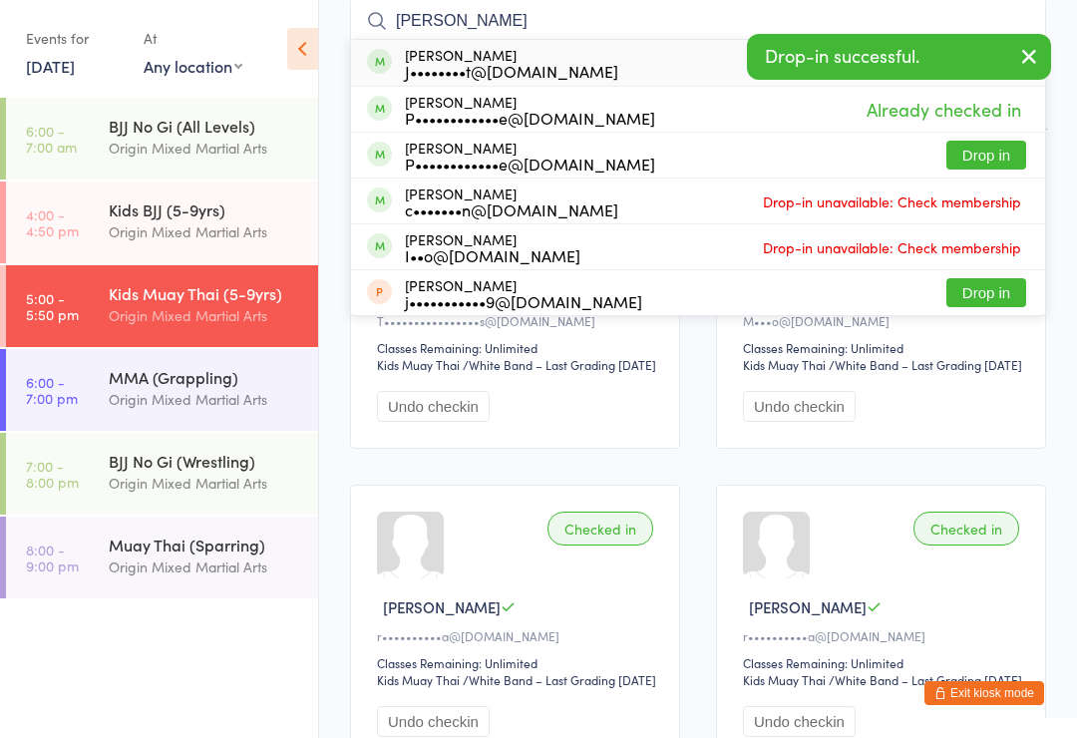
type input "[PERSON_NAME]"
click at [538, 165] on div "P••••••••••••e@[DOMAIN_NAME]" at bounding box center [530, 164] width 250 height 16
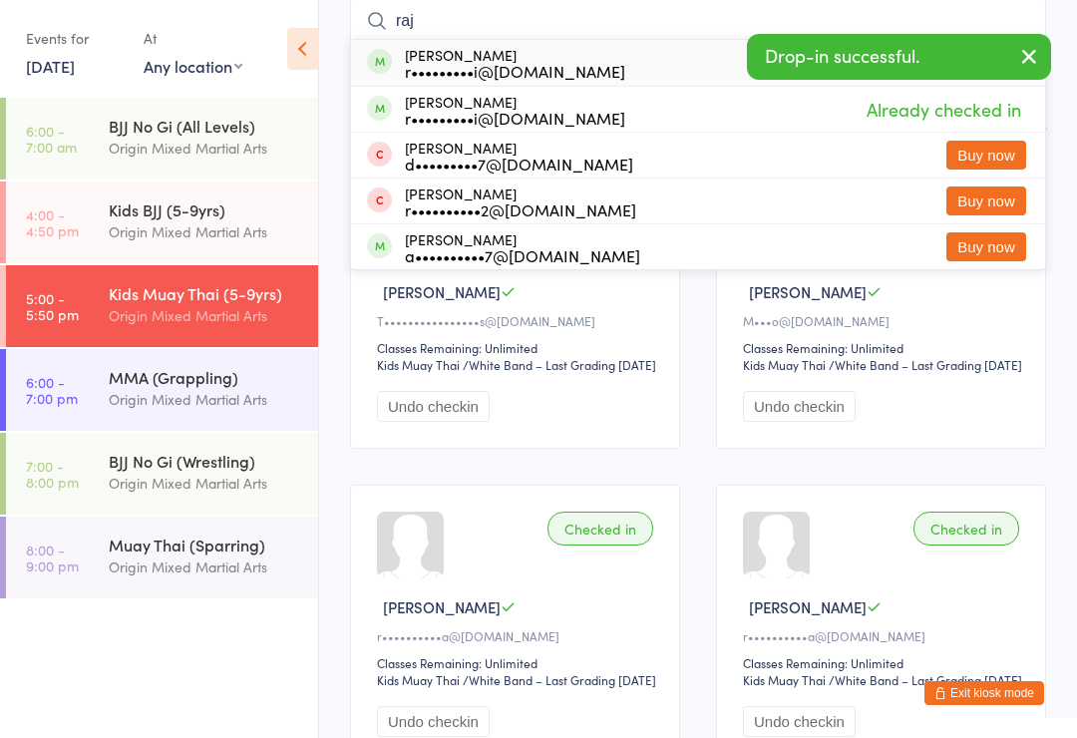
type input "raj"
click at [541, 77] on div "r•••••••••i@[DOMAIN_NAME]" at bounding box center [515, 71] width 220 height 16
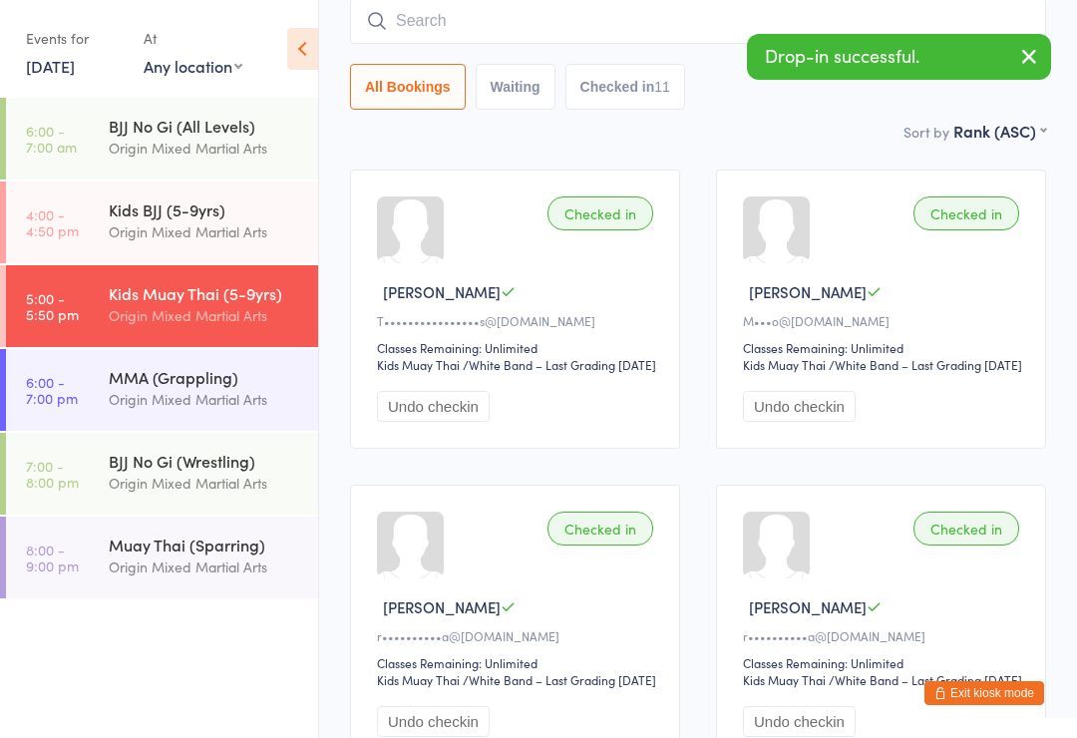
click at [453, 44] on input "search" at bounding box center [698, 21] width 696 height 46
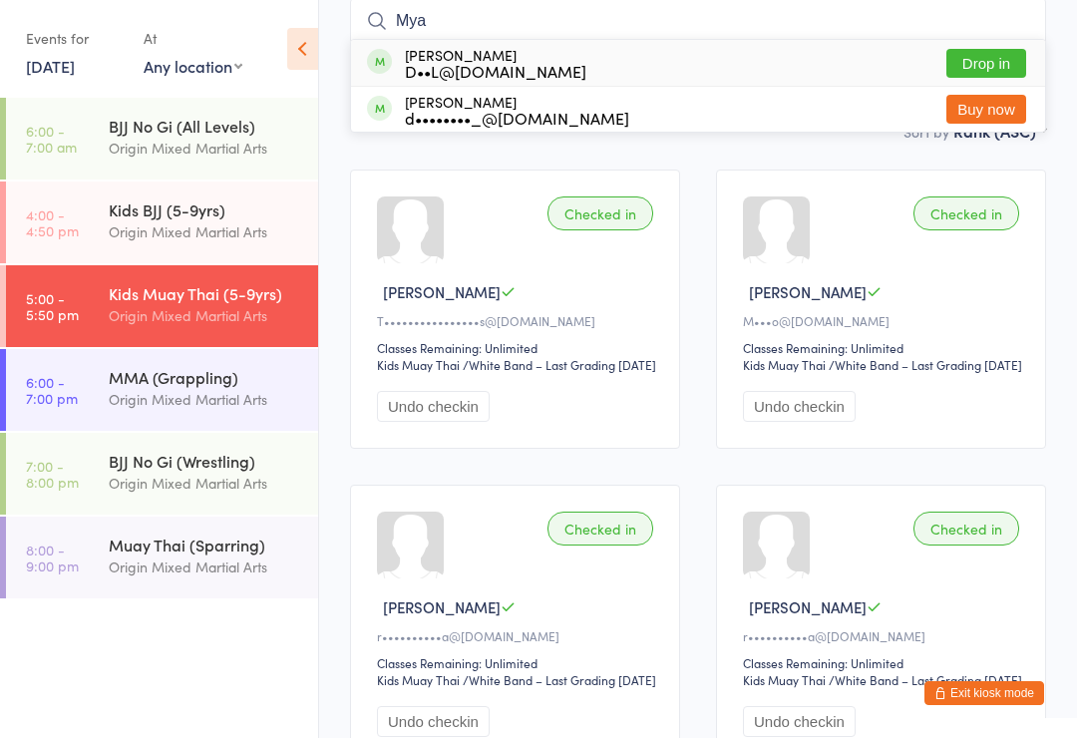
type input "Mya"
click at [542, 75] on div "D••L@[DOMAIN_NAME]" at bounding box center [496, 71] width 182 height 16
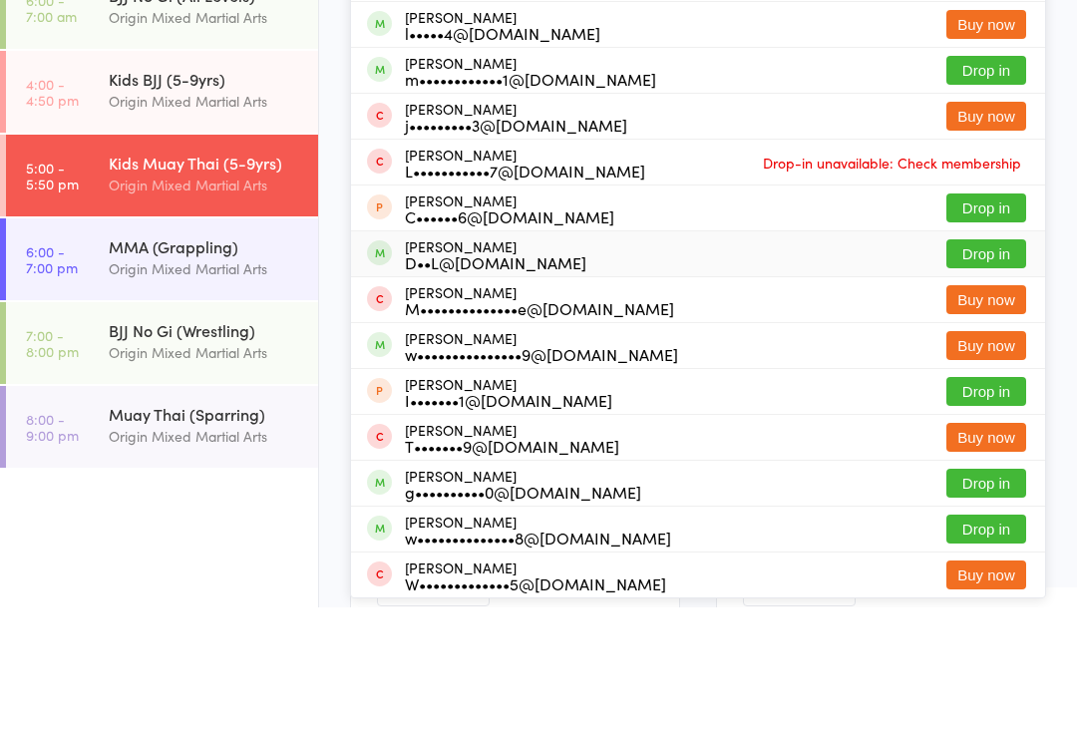
type input "[PERSON_NAME]"
click at [512, 385] on div "D••L@[DOMAIN_NAME]" at bounding box center [496, 393] width 182 height 16
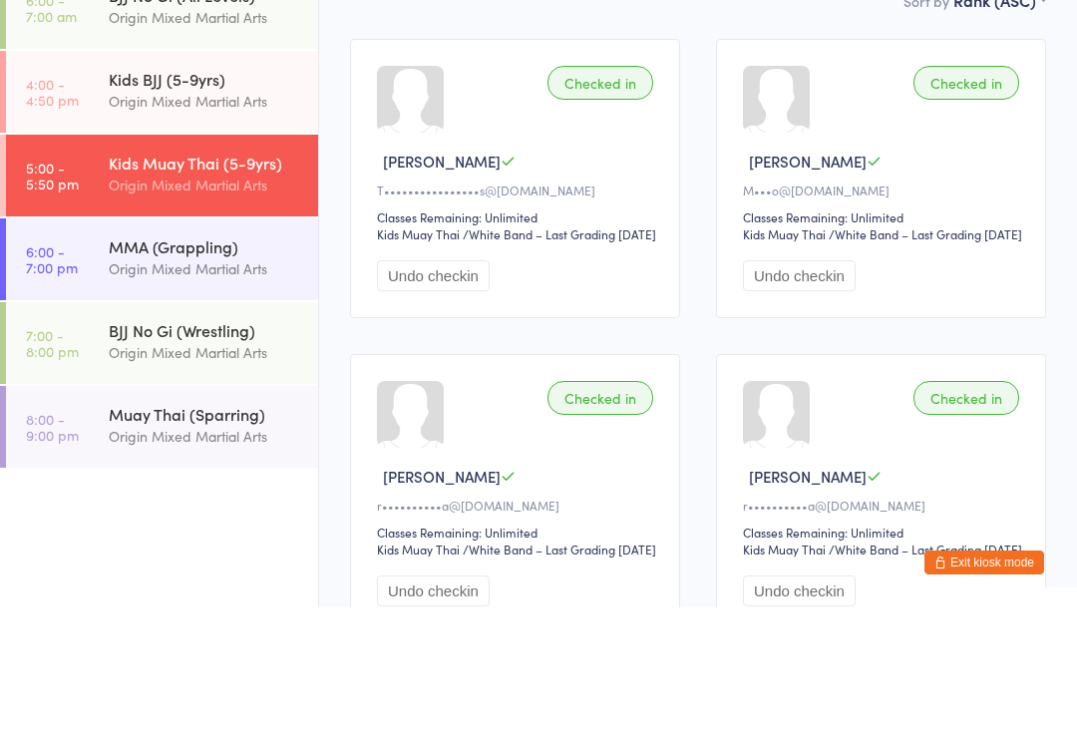
scroll to position [149, 0]
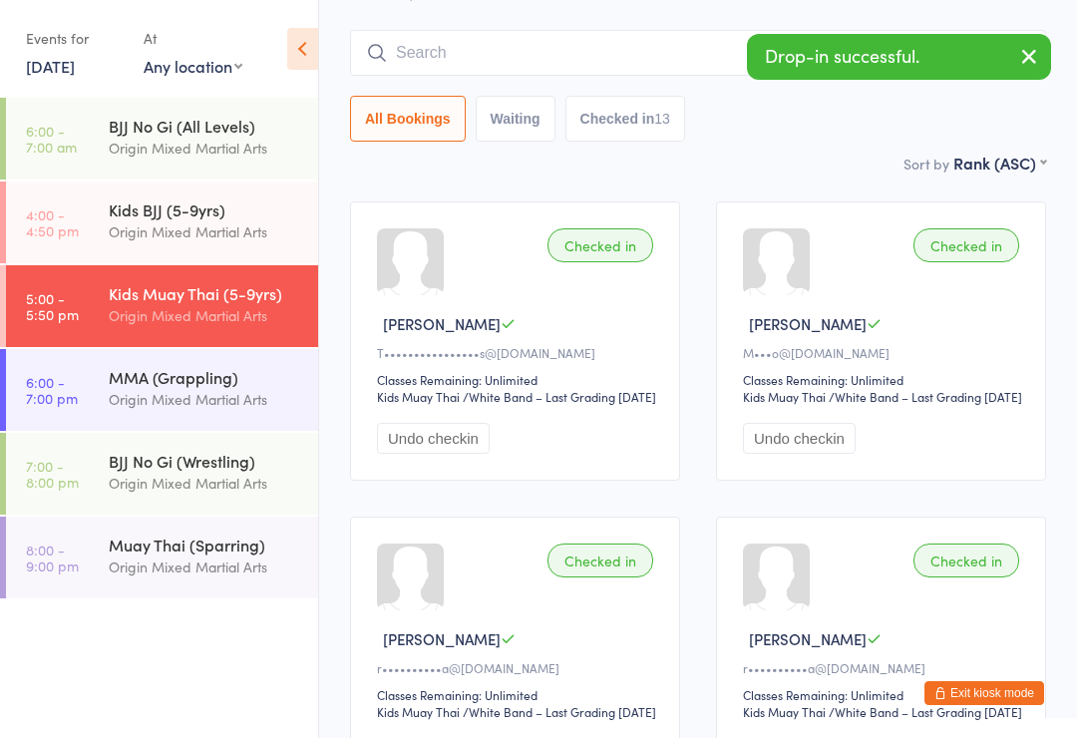
click at [478, 46] on input "search" at bounding box center [698, 53] width 696 height 46
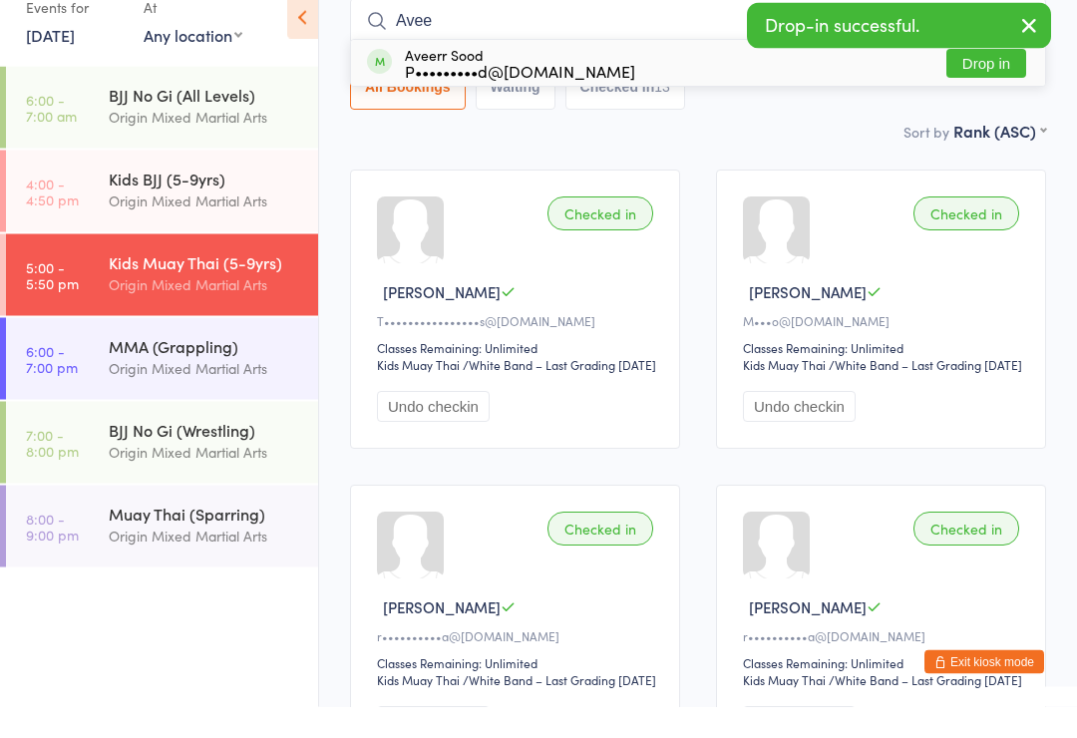
type input "Avee"
click at [541, 95] on div "P•••••••••d@[DOMAIN_NAME]" at bounding box center [520, 103] width 230 height 16
type input "yuvv"
click at [540, 95] on div "P•••••••••d@[DOMAIN_NAME]" at bounding box center [520, 103] width 230 height 16
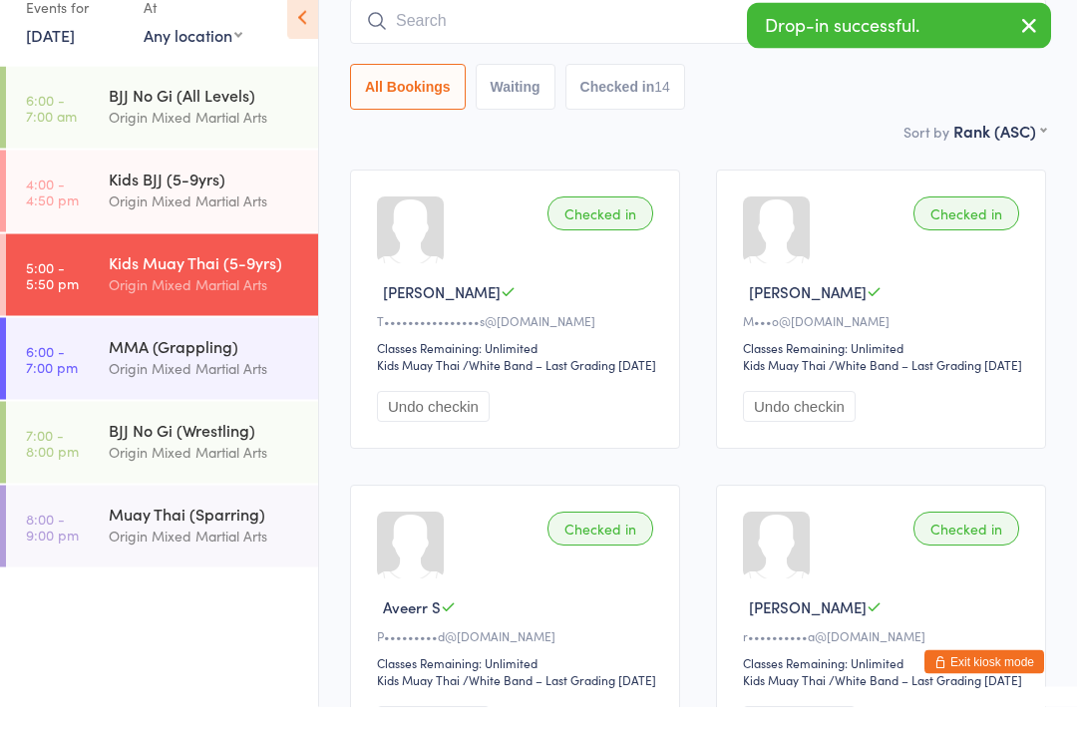
scroll to position [181, 0]
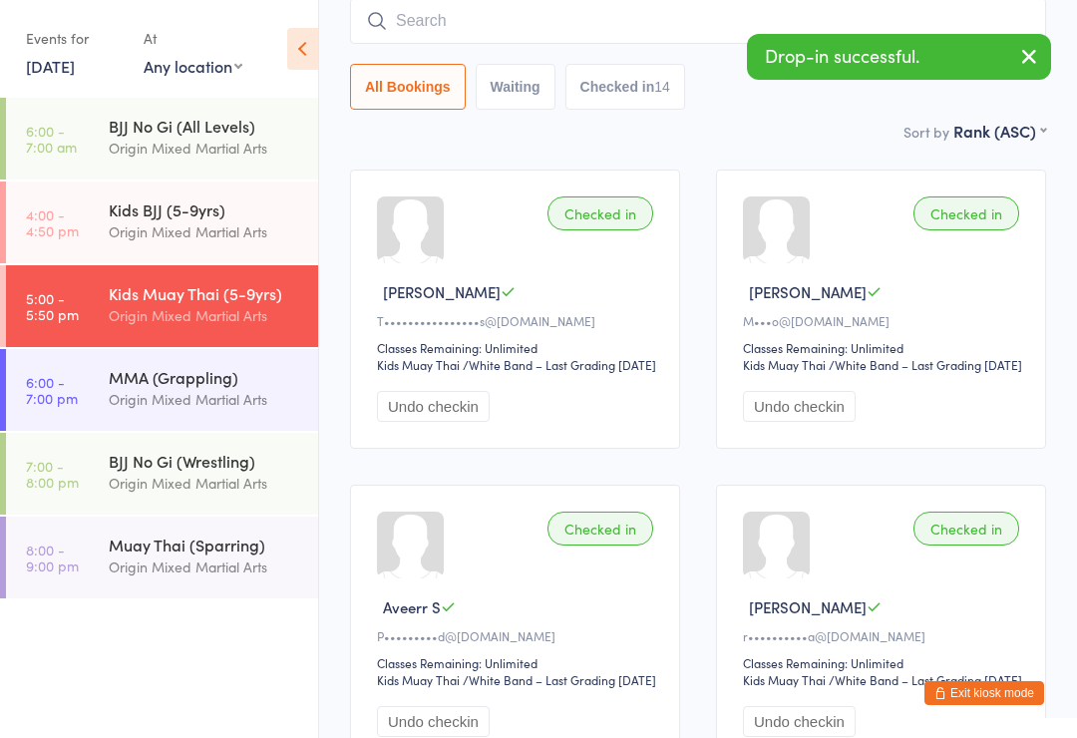
click at [483, 31] on input "search" at bounding box center [698, 21] width 696 height 46
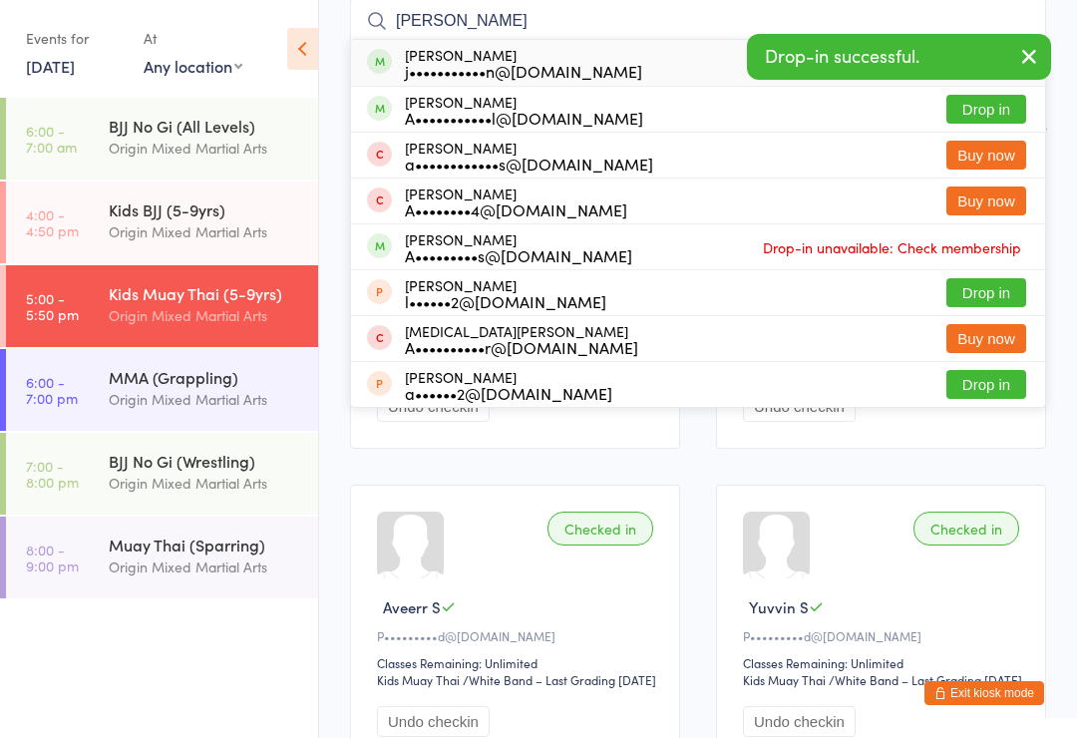
type input "[PERSON_NAME]"
click at [517, 68] on div "j•••••••••••n@[DOMAIN_NAME]" at bounding box center [523, 71] width 237 height 16
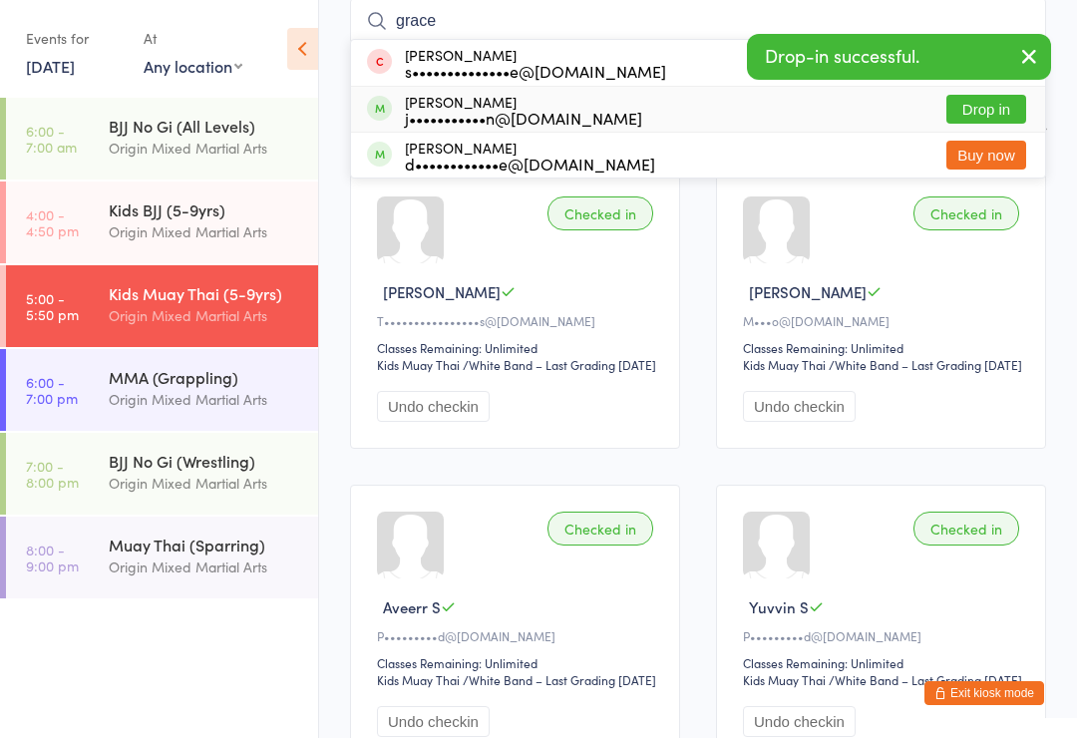
type input "grace"
click at [507, 114] on div "j•••••••••••n@[DOMAIN_NAME]" at bounding box center [523, 118] width 237 height 16
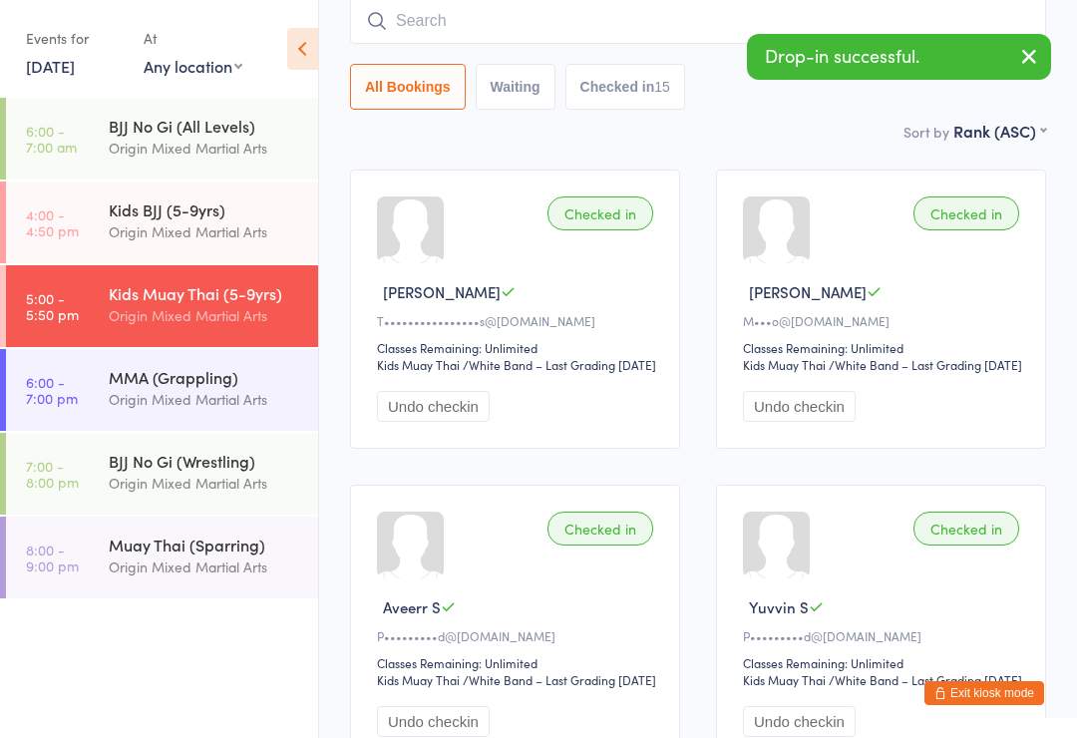
click at [460, 28] on input "search" at bounding box center [698, 21] width 696 height 46
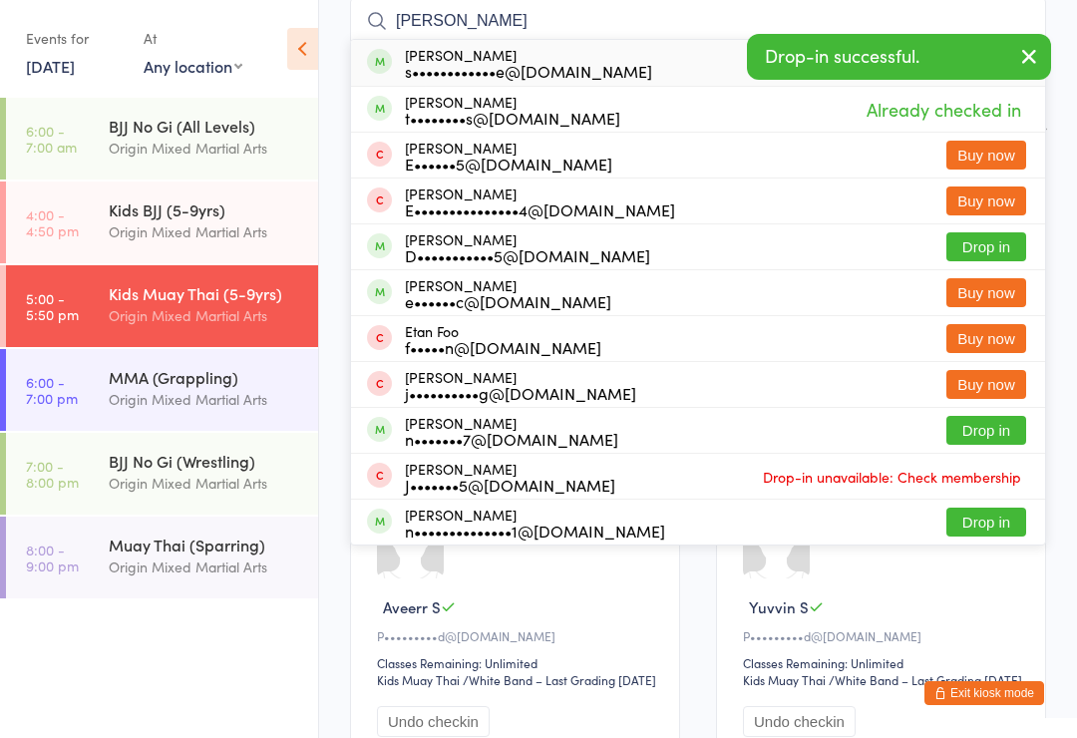
type input "[PERSON_NAME]"
click at [500, 70] on div "s••••••••••••e@[DOMAIN_NAME]" at bounding box center [528, 71] width 247 height 16
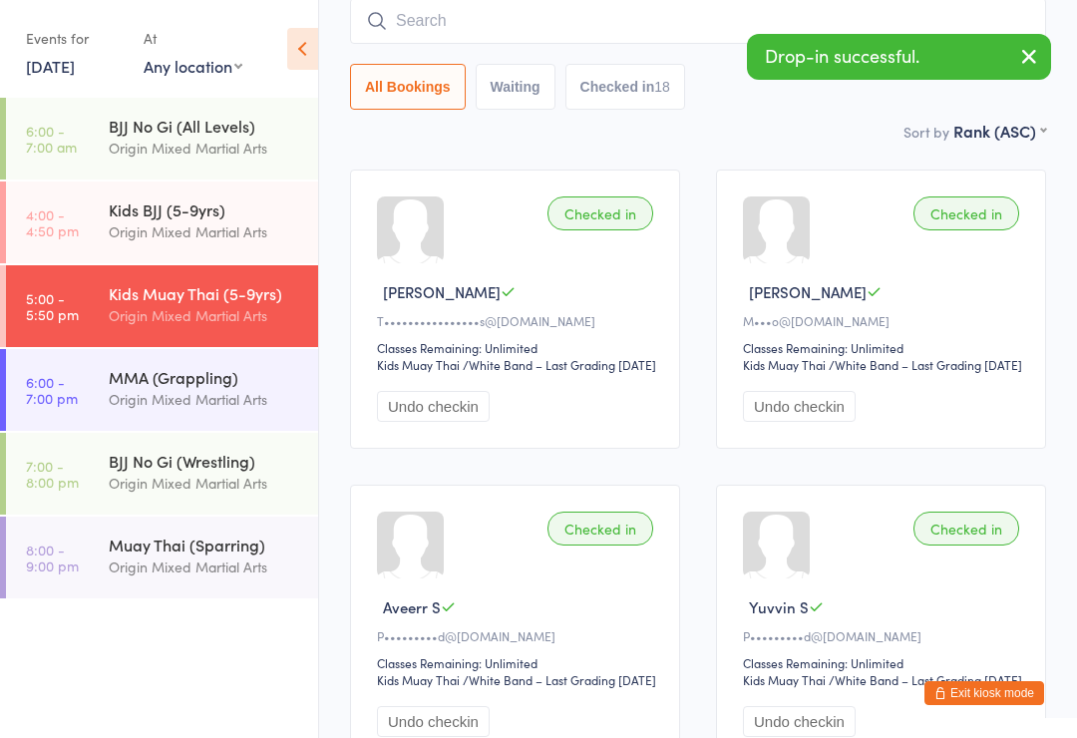
click at [501, 38] on input "search" at bounding box center [698, 21] width 696 height 46
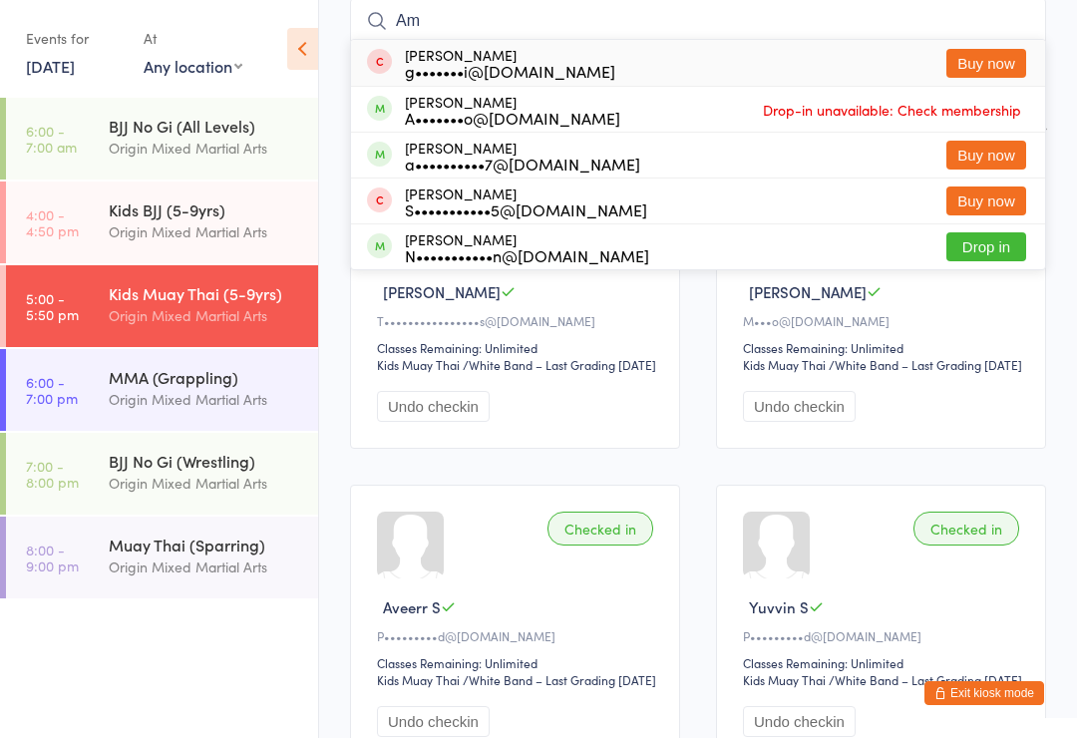
type input "A"
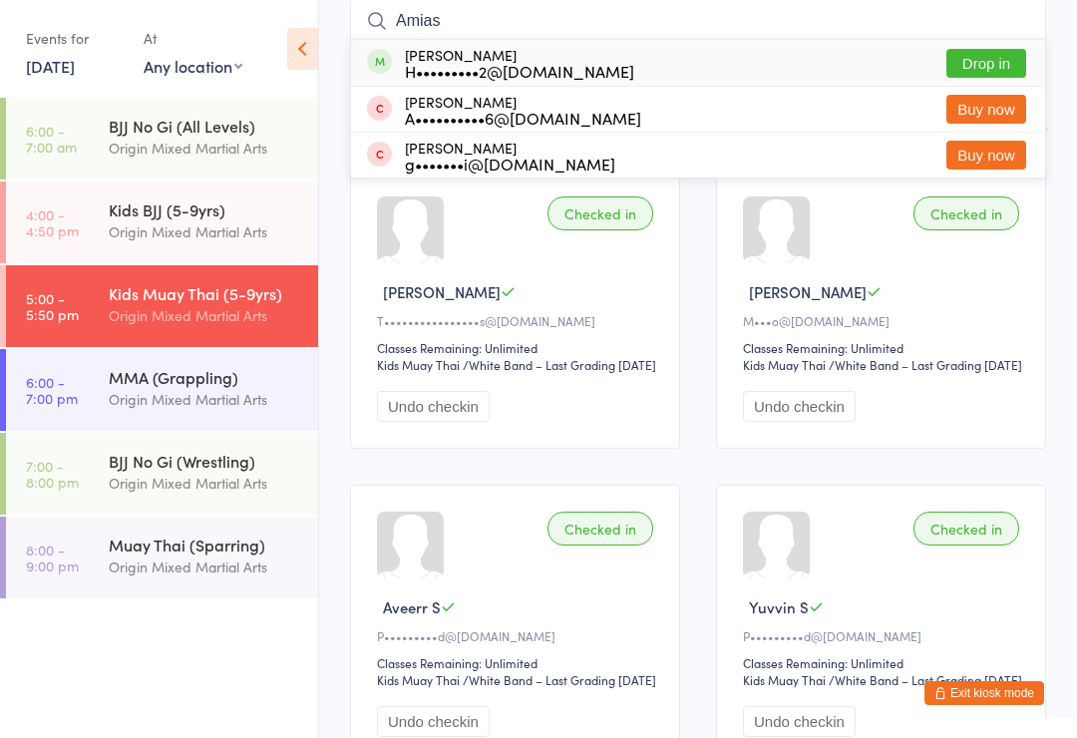
type input "Amias"
click at [506, 67] on div "H•••••••••2@[DOMAIN_NAME]" at bounding box center [519, 71] width 229 height 16
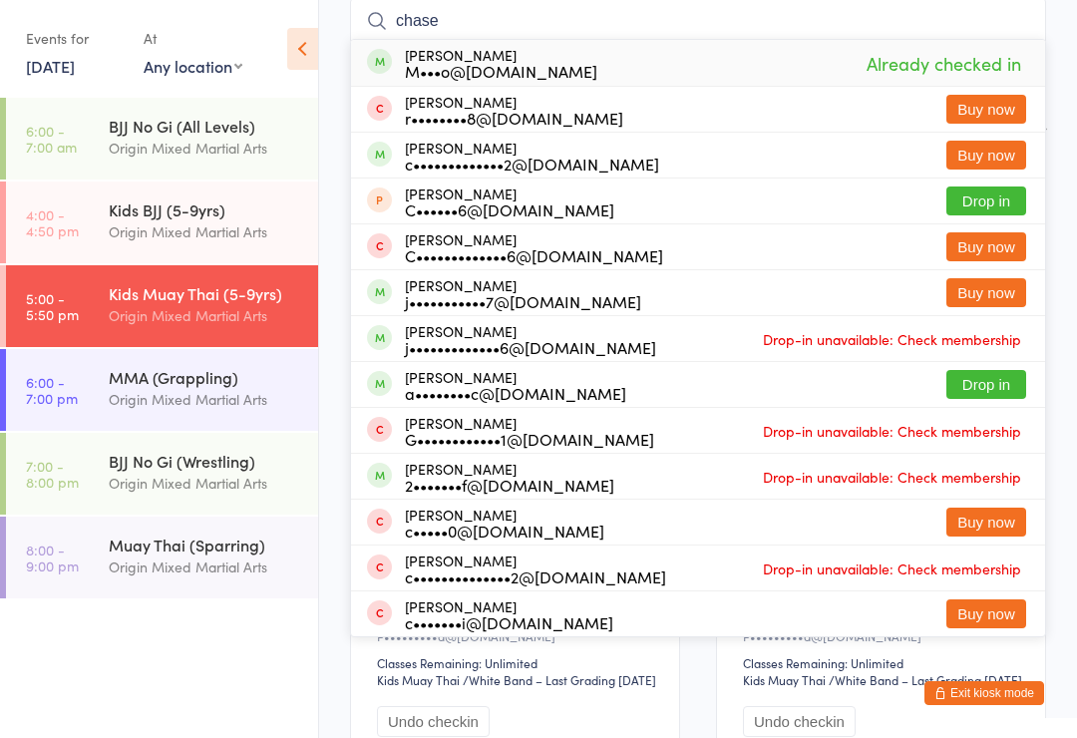
type input "chase"
click at [597, 70] on div "M•••o@[DOMAIN_NAME]" at bounding box center [501, 71] width 192 height 16
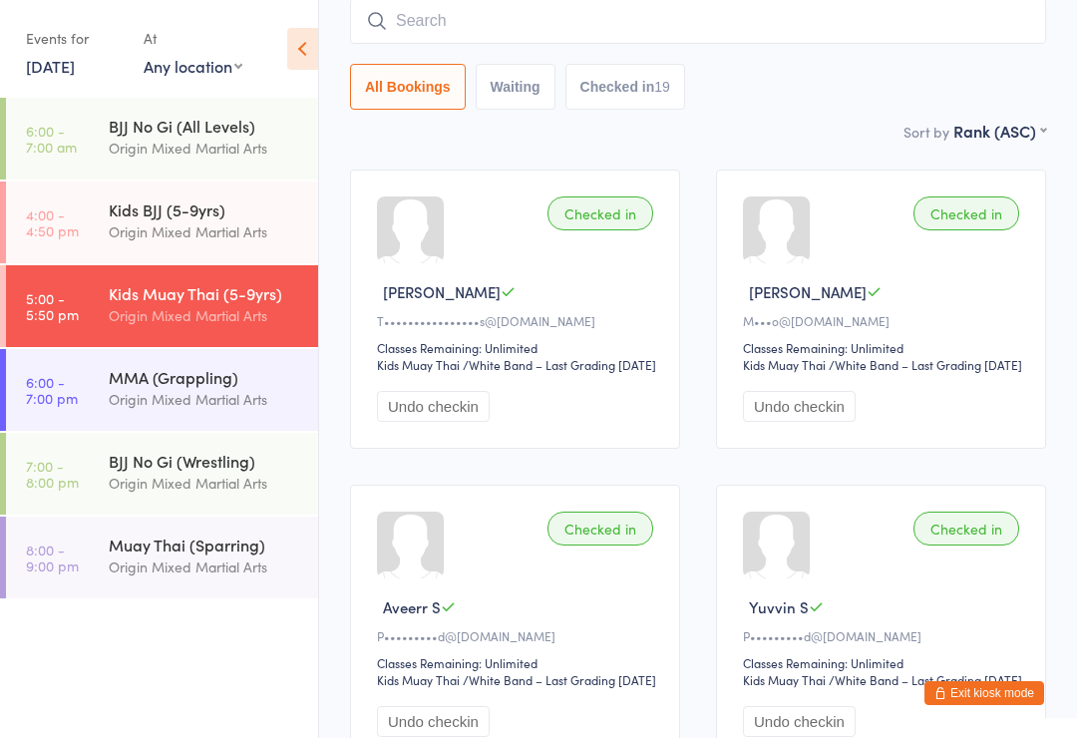
click at [493, 32] on input "search" at bounding box center [698, 21] width 696 height 46
type input "A"
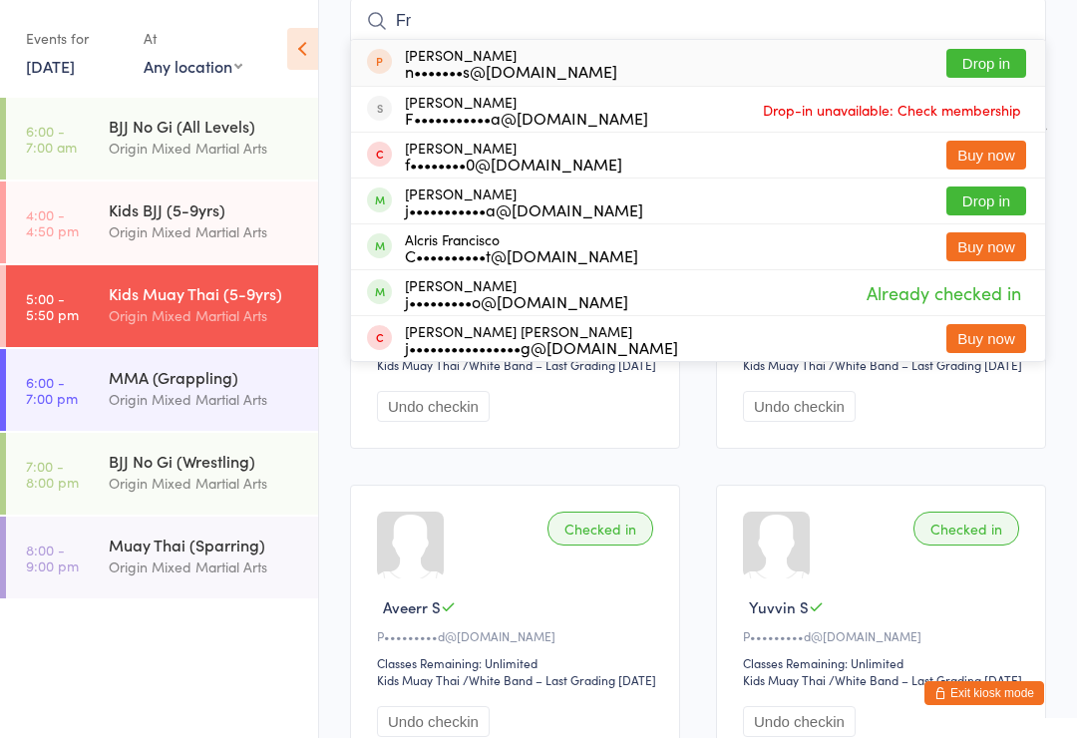
type input "F"
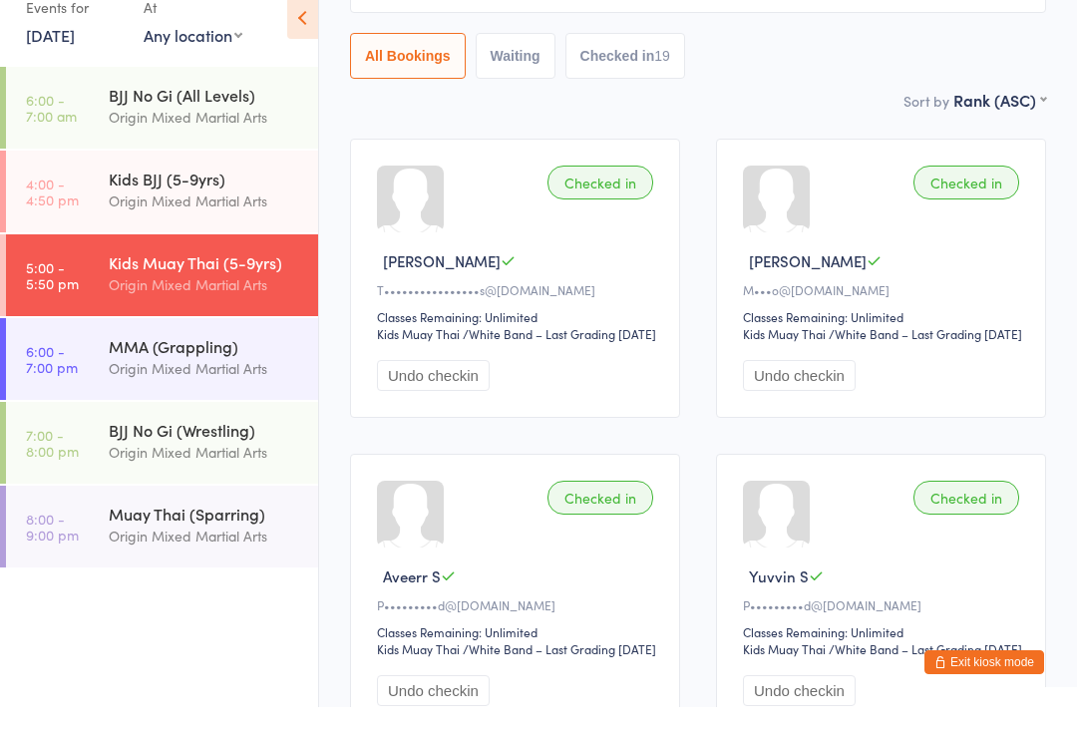
scroll to position [211, 0]
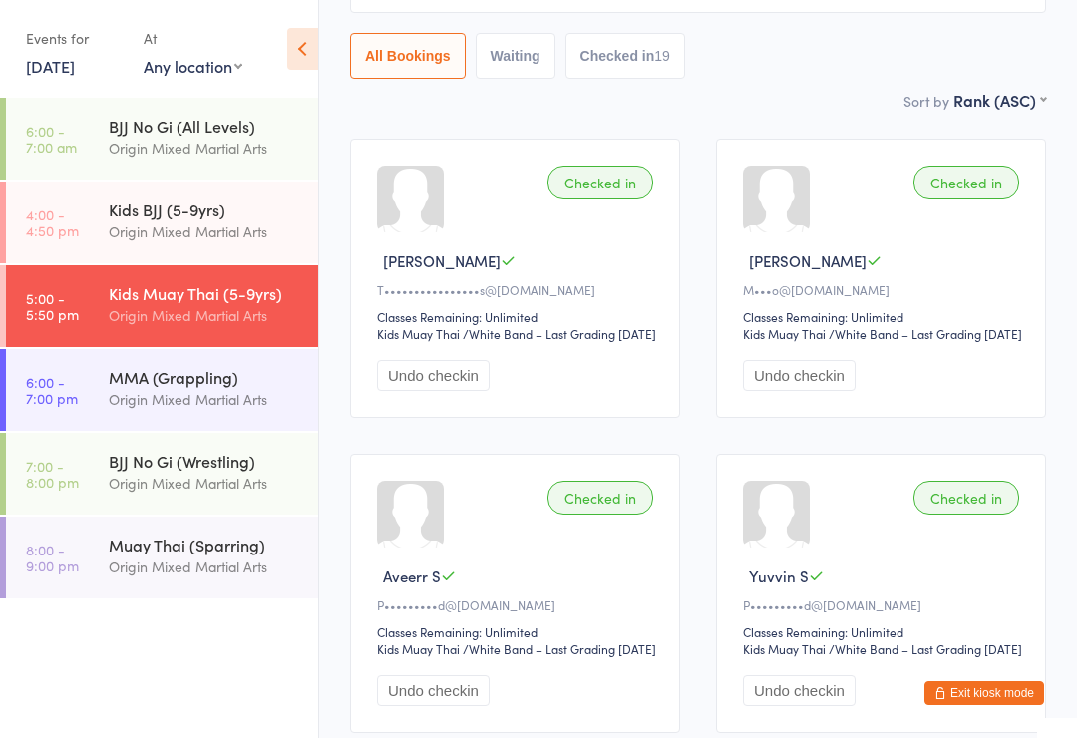
click at [1014, 695] on button "Exit kiosk mode" at bounding box center [985, 693] width 120 height 24
